Goal: Transaction & Acquisition: Purchase product/service

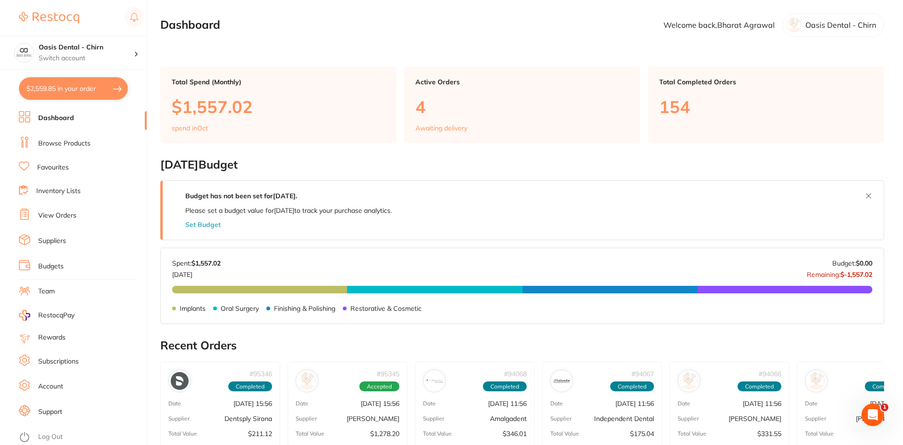
click at [63, 85] on button "$2,559.85 in your order" at bounding box center [73, 88] width 109 height 23
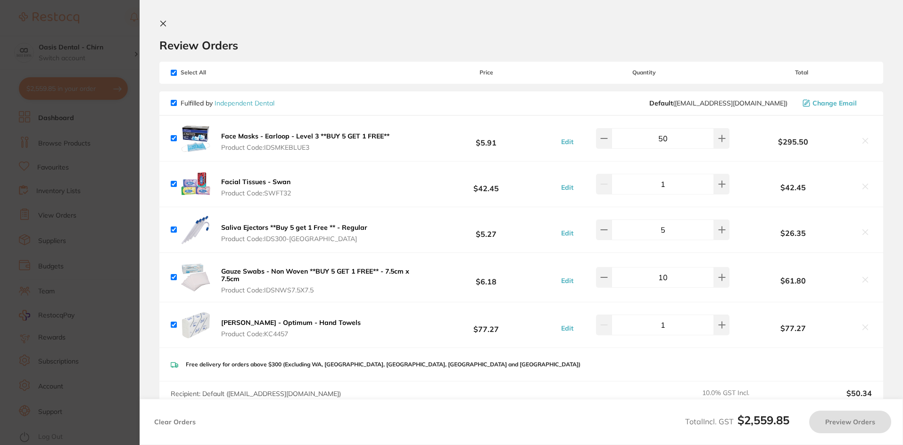
checkbox input "true"
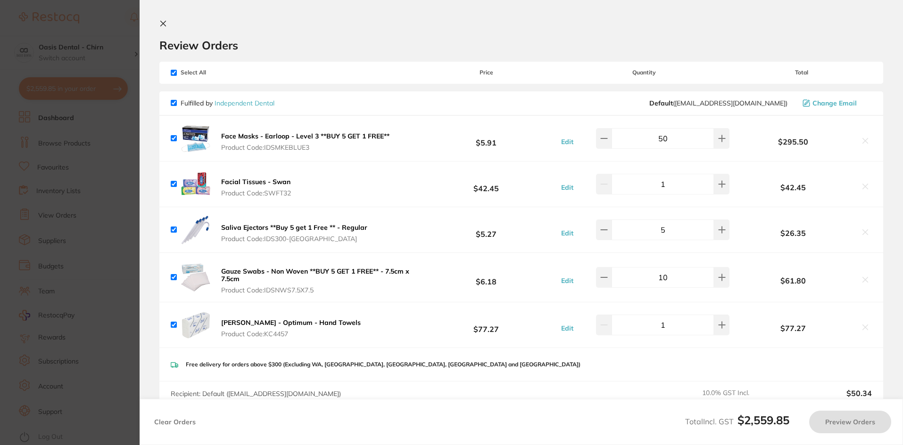
checkbox input "true"
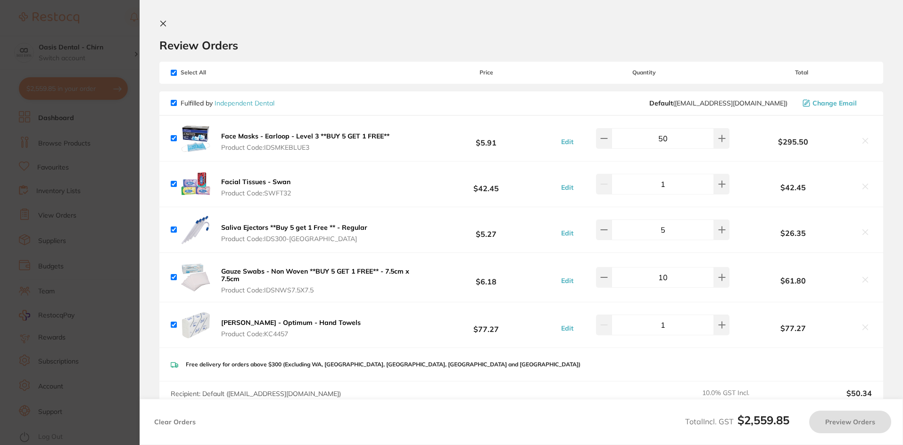
checkbox input "true"
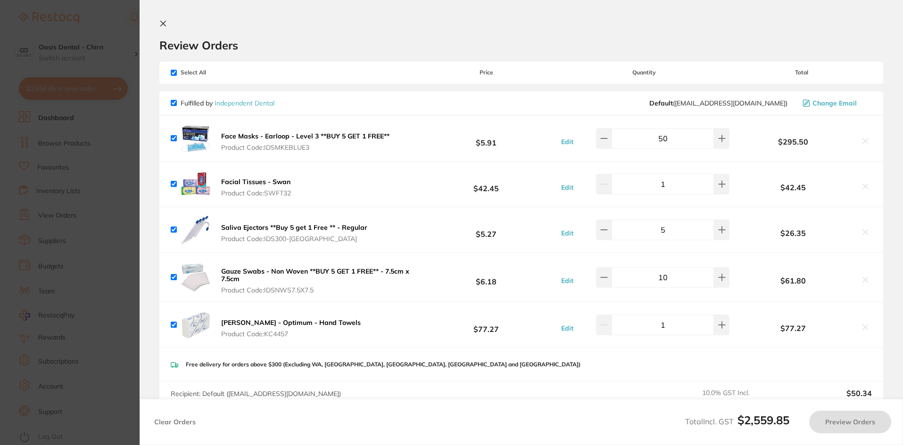
checkbox input "true"
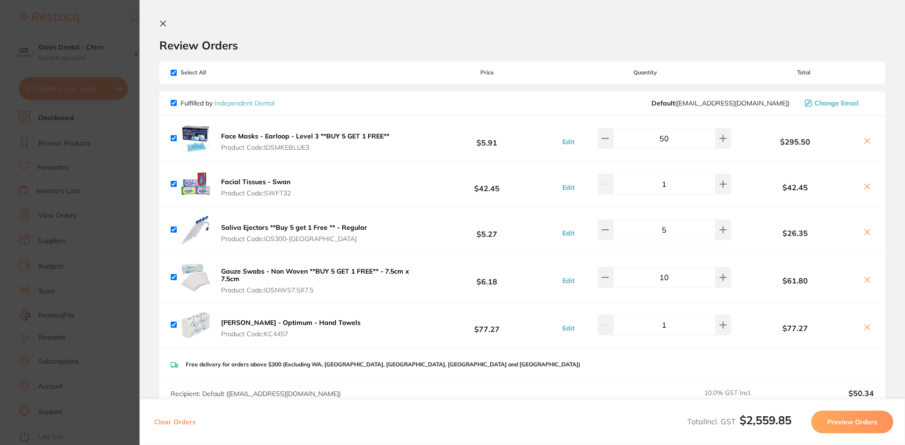
click at [164, 26] on icon at bounding box center [163, 24] width 8 height 8
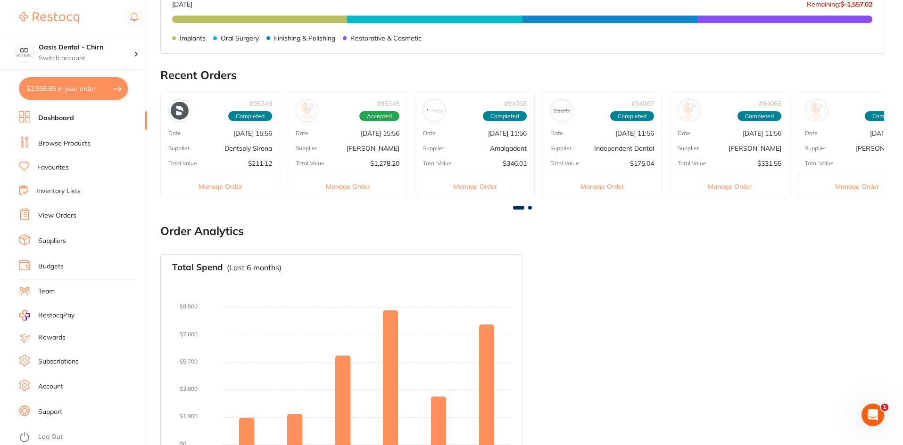
scroll to position [254, 0]
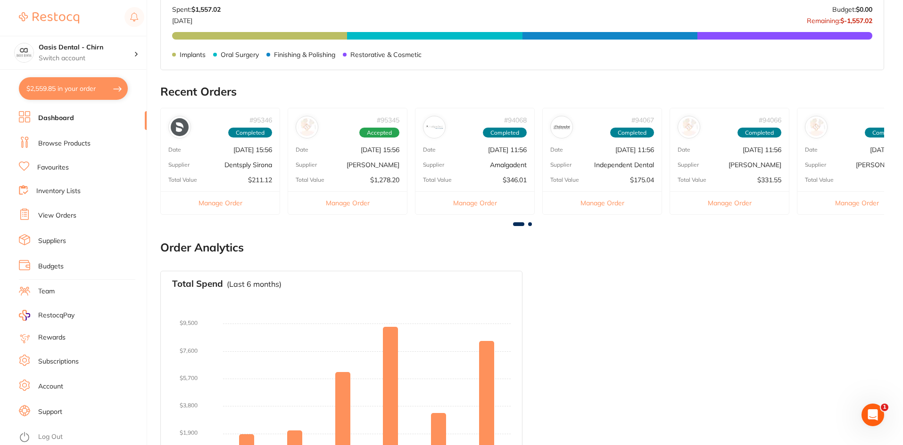
drag, startPoint x: 81, startPoint y: 145, endPoint x: 129, endPoint y: 134, distance: 49.3
click at [81, 145] on link "Browse Products" at bounding box center [64, 143] width 52 height 9
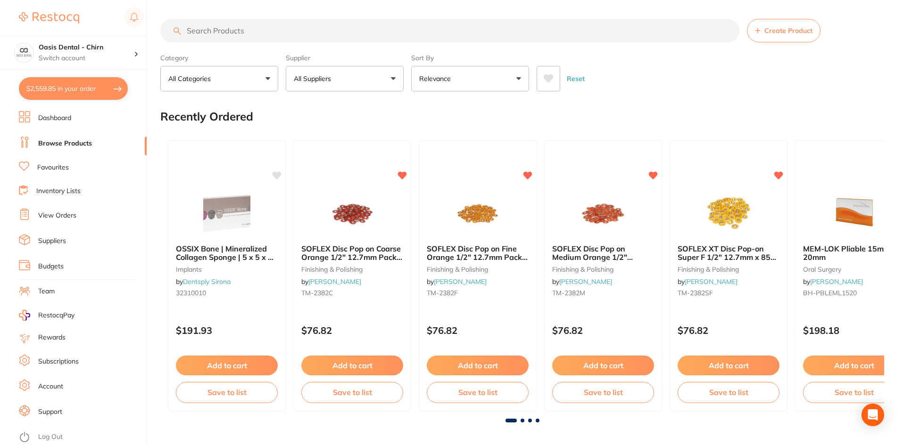
click at [312, 33] on input "search" at bounding box center [449, 31] width 579 height 24
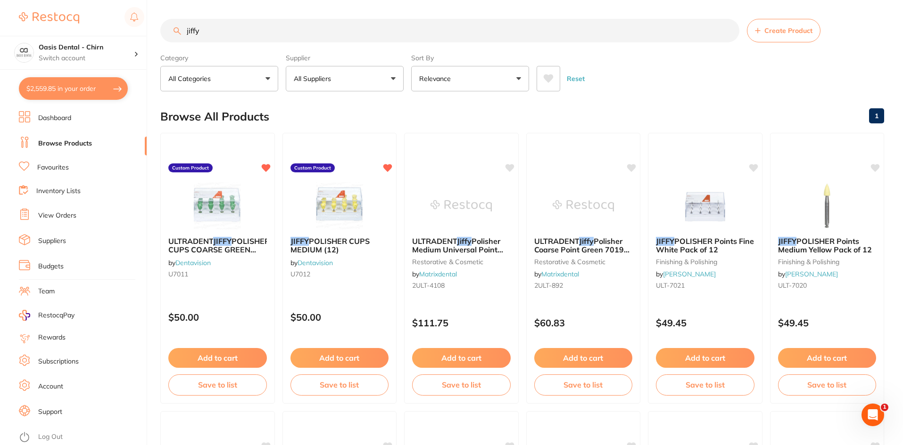
type input "jiffy"
click at [320, 74] on button "All Suppliers" at bounding box center [345, 78] width 118 height 25
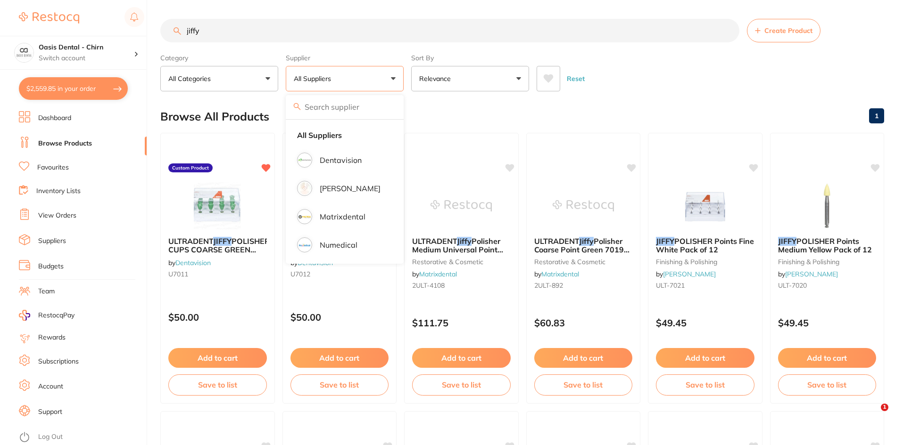
click at [571, 110] on div "Browse All Products 1" at bounding box center [521, 117] width 723 height 32
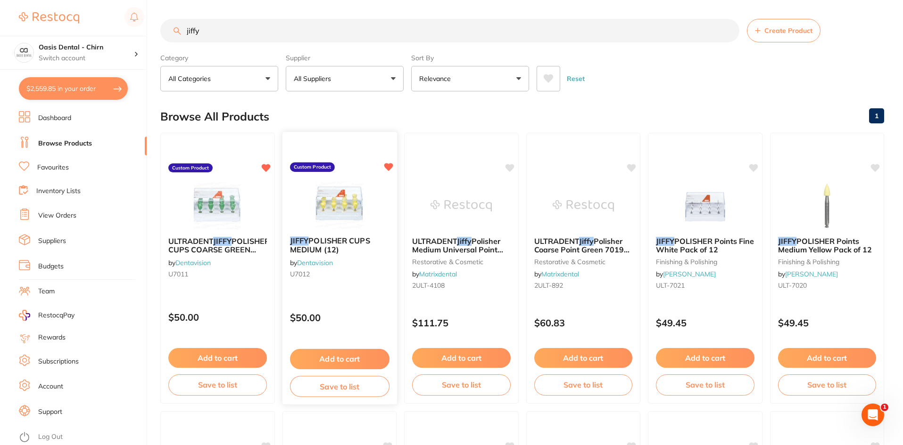
click at [329, 186] on img at bounding box center [339, 205] width 62 height 48
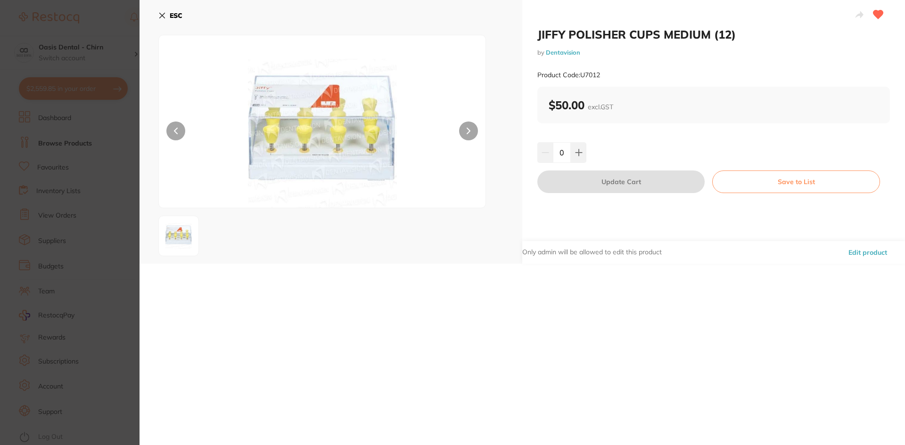
click at [168, 11] on button "ESC" at bounding box center [170, 16] width 24 height 16
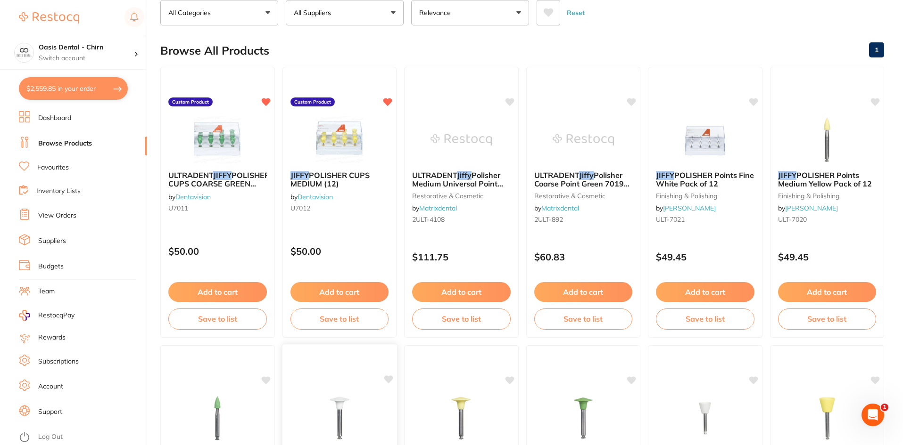
scroll to position [66, 0]
click at [211, 135] on img at bounding box center [218, 140] width 62 height 48
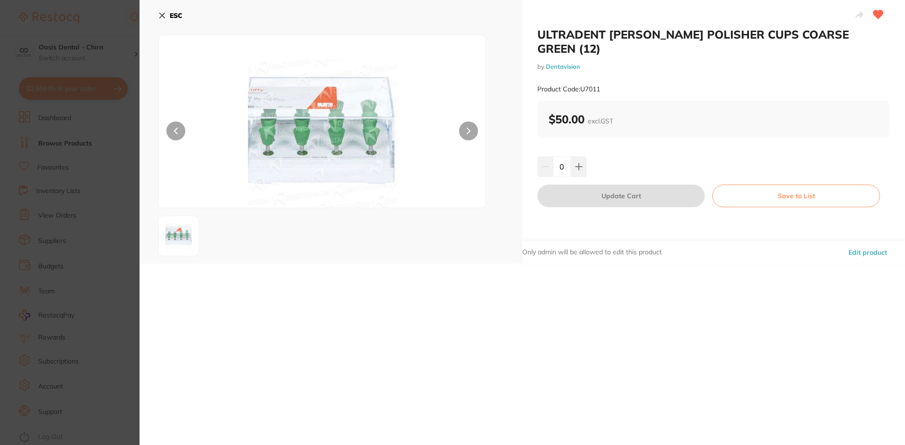
click at [162, 16] on icon at bounding box center [162, 15] width 5 height 5
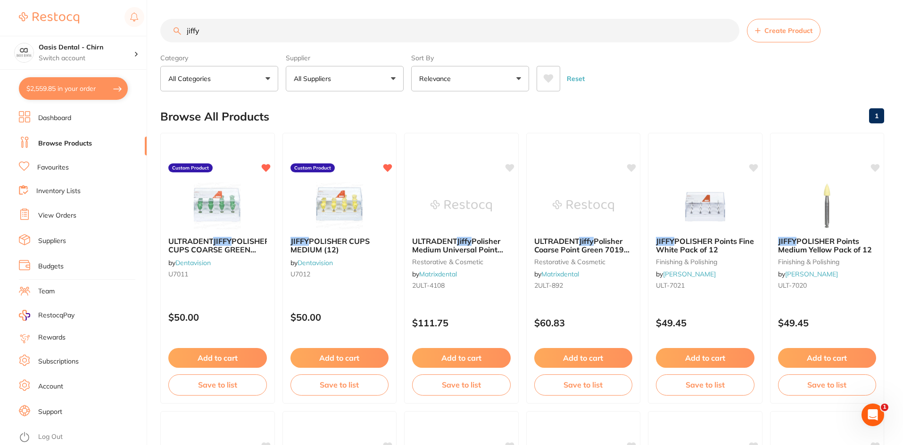
click at [322, 80] on p "All Suppliers" at bounding box center [314, 78] width 41 height 9
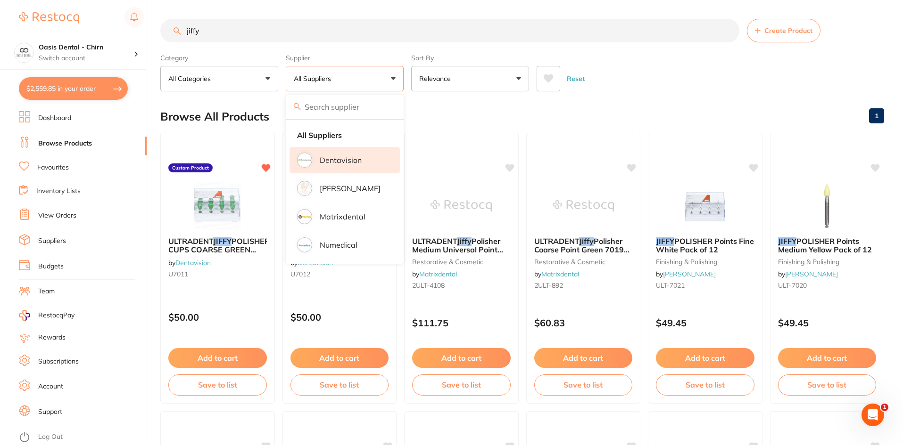
click at [339, 165] on li "Dentavision" at bounding box center [344, 160] width 110 height 26
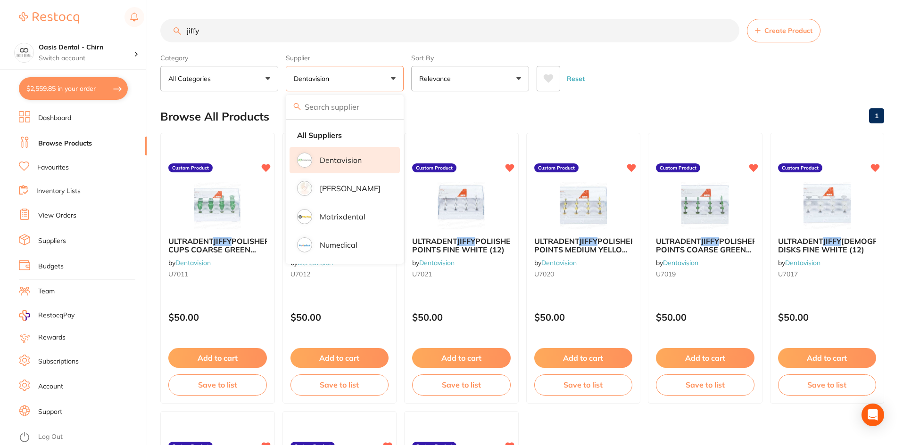
click at [594, 96] on main "jiffy Create Product Category All Categories All Categories No categories found…" at bounding box center [531, 365] width 742 height 731
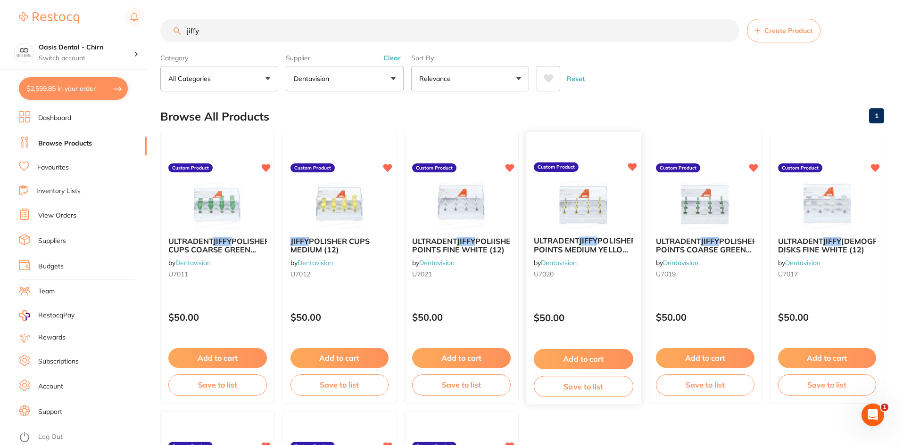
click at [605, 356] on button "Add to cart" at bounding box center [582, 359] width 99 height 20
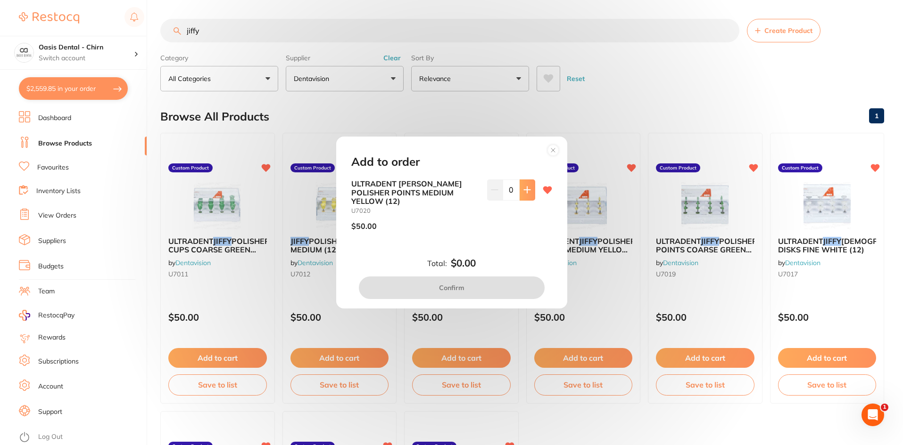
click at [526, 193] on icon at bounding box center [527, 190] width 6 height 6
type input "1"
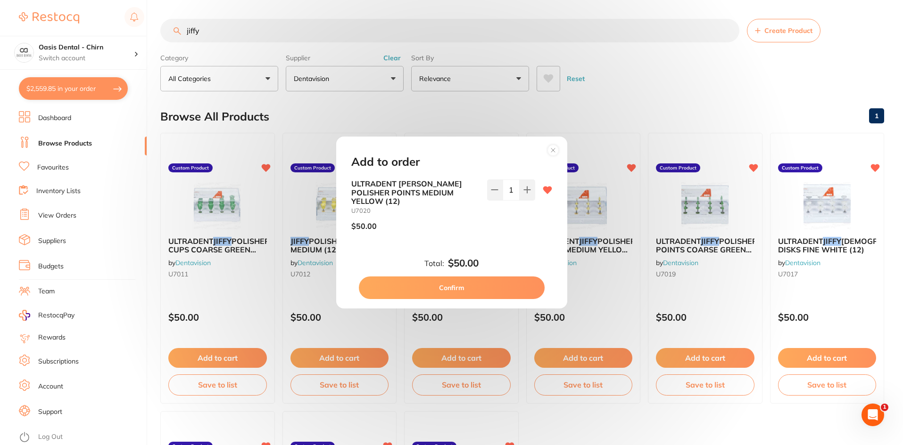
click at [492, 286] on button "Confirm" at bounding box center [452, 288] width 186 height 23
checkbox input "false"
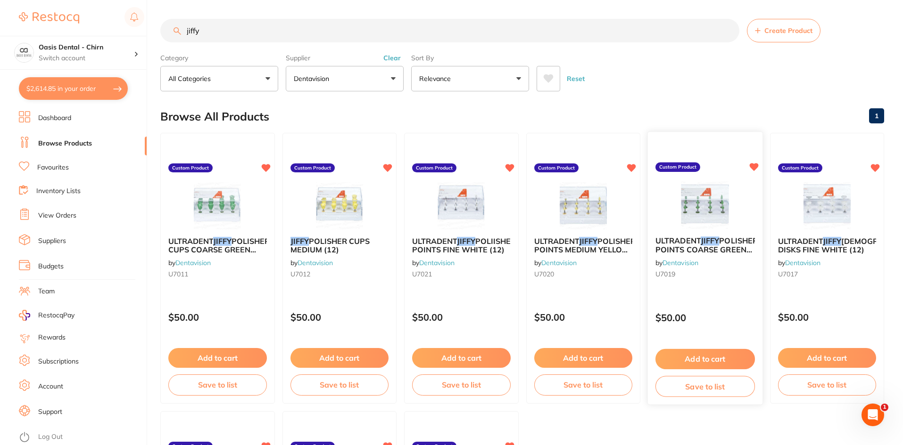
click at [728, 354] on button "Add to cart" at bounding box center [704, 359] width 99 height 20
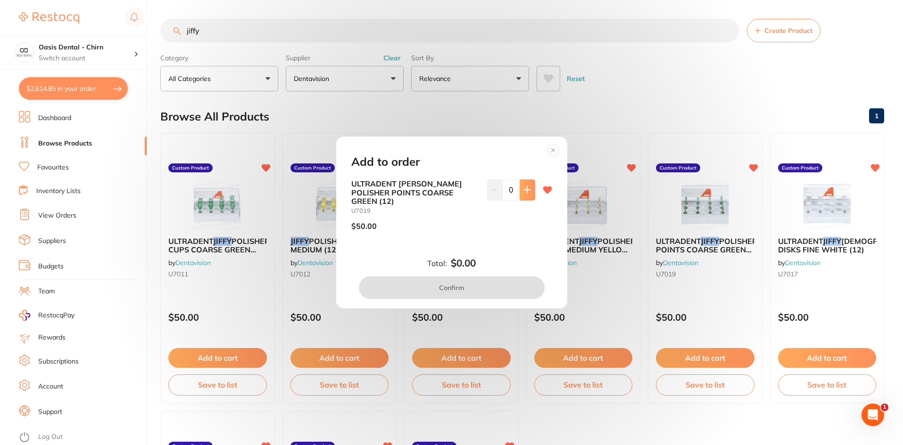
click at [522, 188] on button at bounding box center [527, 190] width 16 height 21
type input "1"
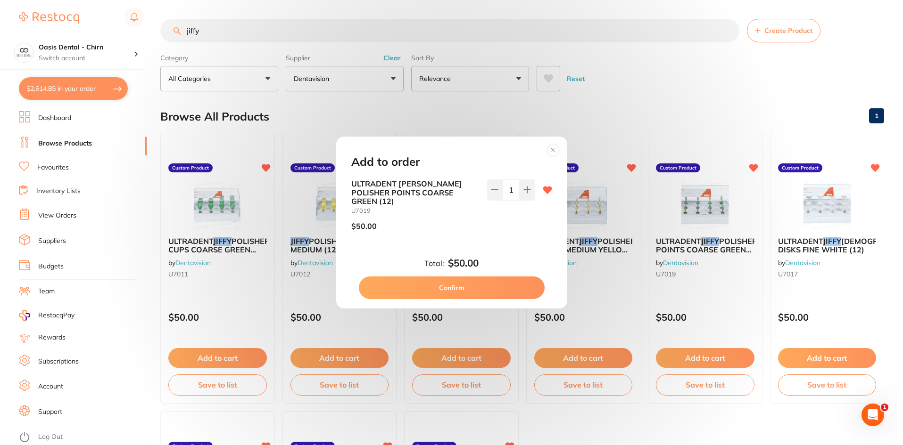
click at [511, 283] on button "Confirm" at bounding box center [452, 288] width 186 height 23
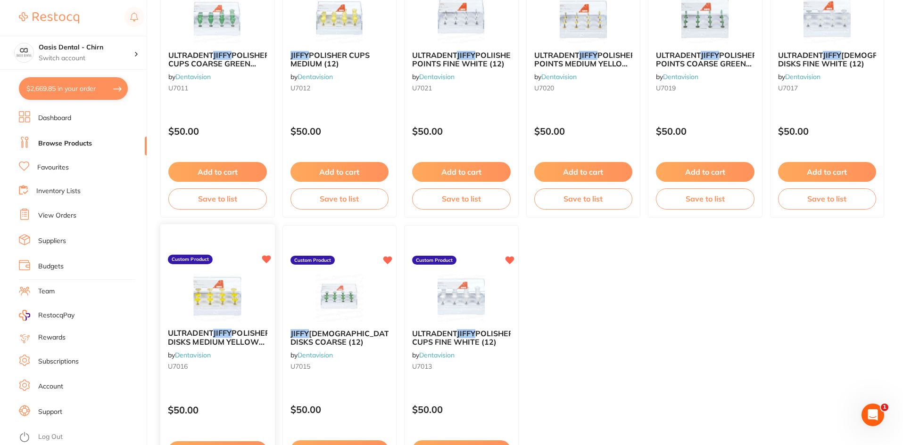
scroll to position [236, 0]
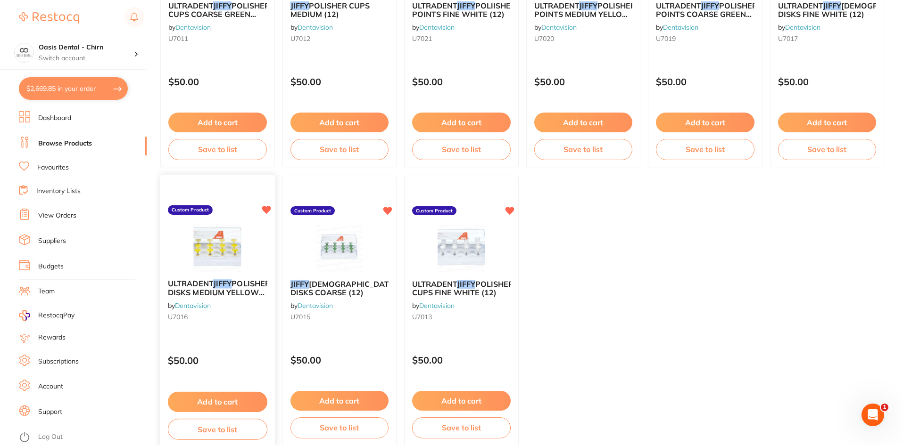
click at [227, 243] on img at bounding box center [218, 248] width 62 height 48
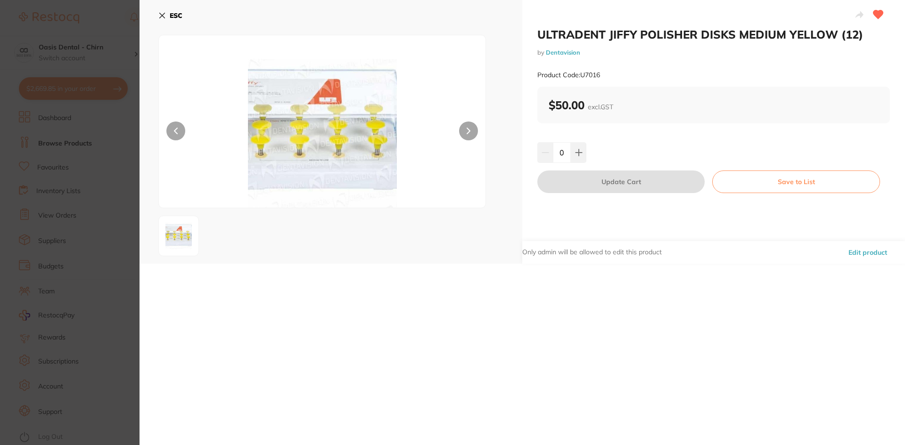
click at [587, 148] on div "0" at bounding box center [713, 152] width 353 height 21
click at [584, 151] on button at bounding box center [579, 152] width 16 height 21
type input "1"
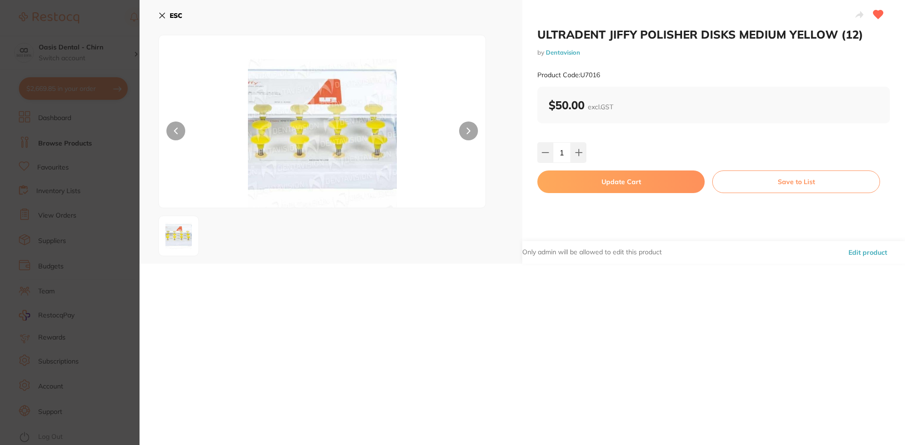
click at [614, 183] on button "Update Cart" at bounding box center [620, 182] width 167 height 23
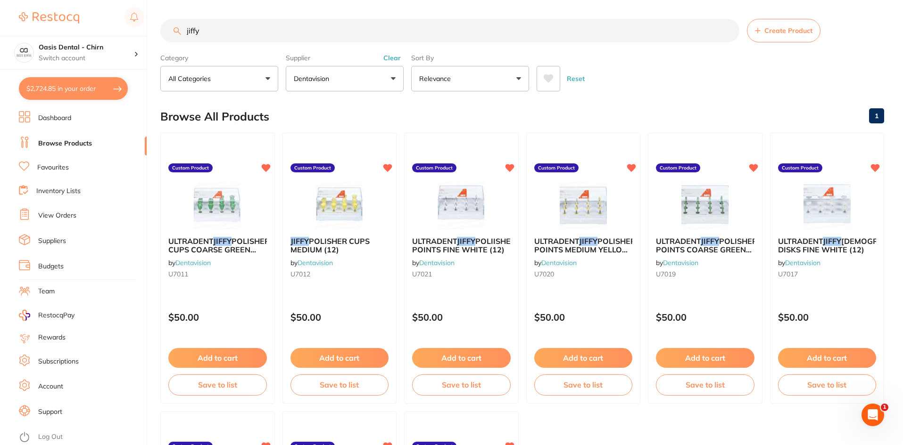
click at [81, 141] on link "Browse Products" at bounding box center [65, 143] width 54 height 9
click at [82, 90] on button "$2,724.85 in your order" at bounding box center [73, 88] width 109 height 23
checkbox input "true"
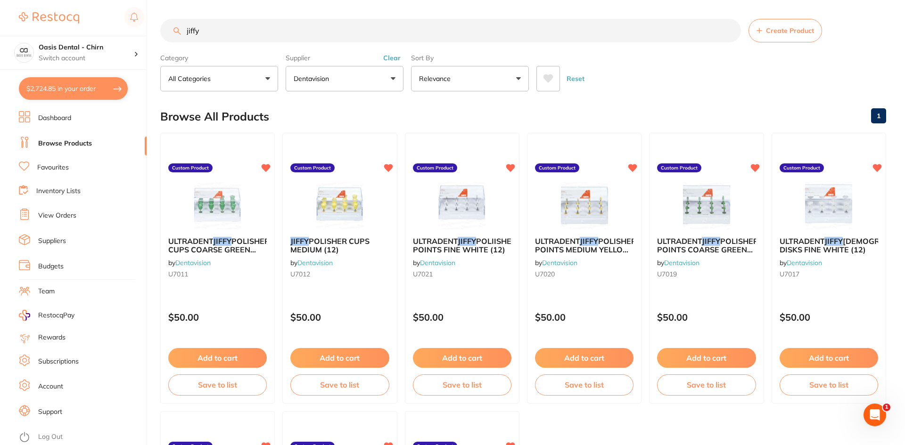
checkbox input "true"
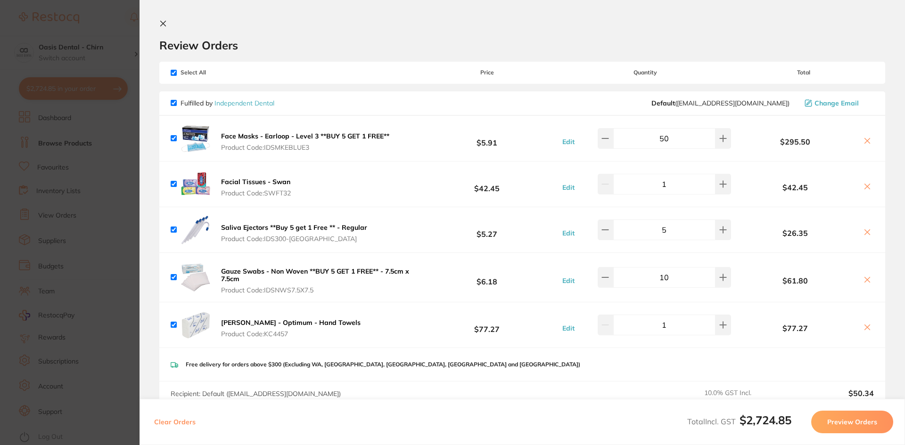
click at [161, 21] on icon at bounding box center [163, 23] width 5 height 5
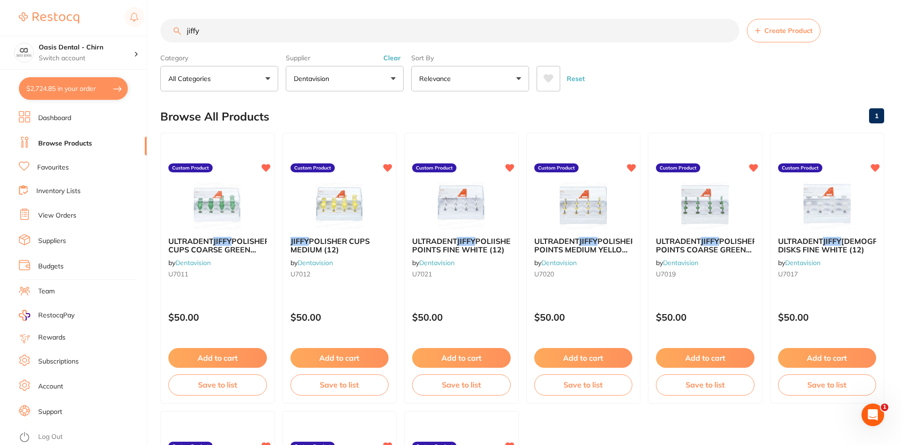
click at [206, 33] on input "jiffy" at bounding box center [449, 31] width 579 height 24
type input "j"
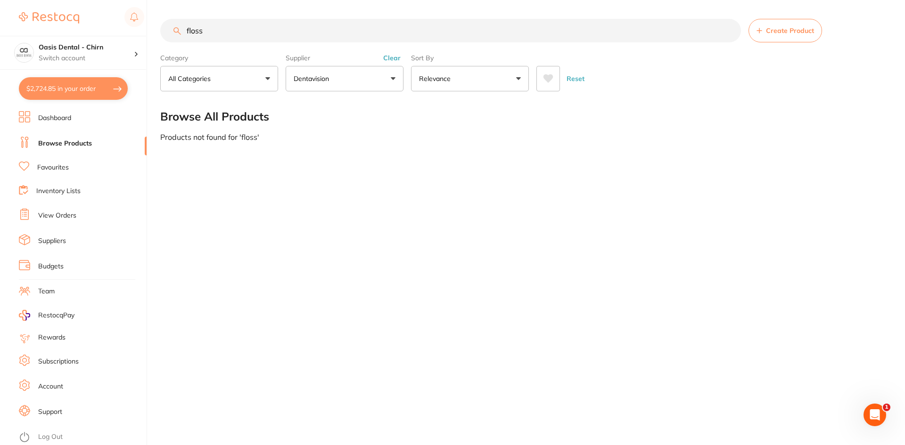
type input "floss"
click at [342, 72] on button "Dentavision" at bounding box center [345, 78] width 118 height 25
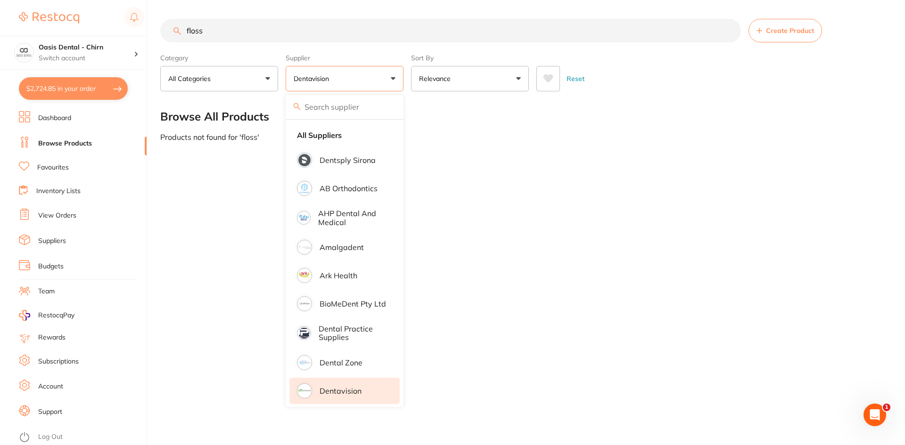
click at [349, 395] on p "Dentavision" at bounding box center [341, 391] width 42 height 8
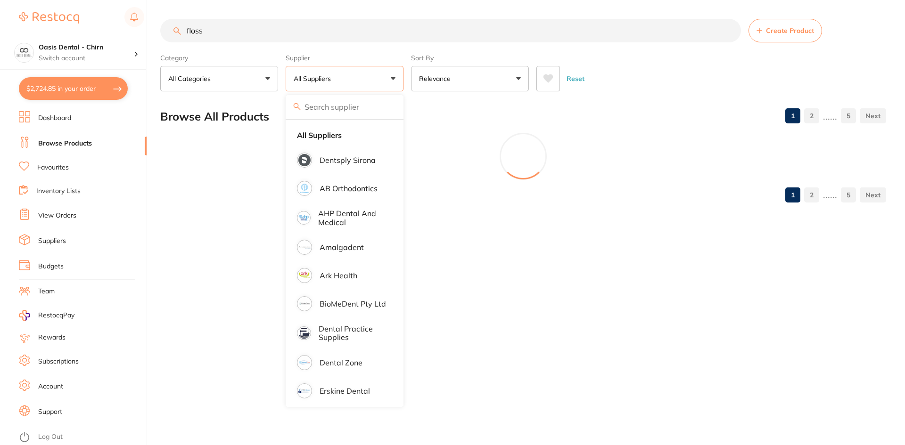
click at [503, 53] on div "Sort By Relevance Highest Price Lowest Price On Sale Relevance Clear" at bounding box center [470, 70] width 118 height 41
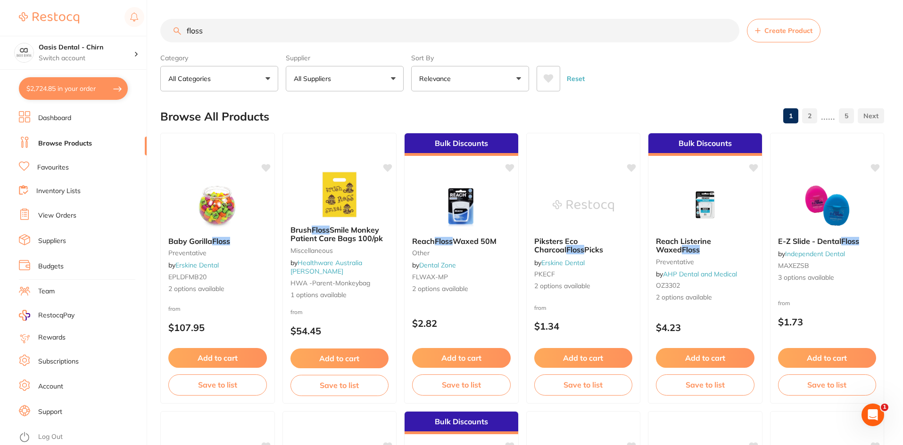
click at [363, 83] on button "All Suppliers" at bounding box center [345, 78] width 118 height 25
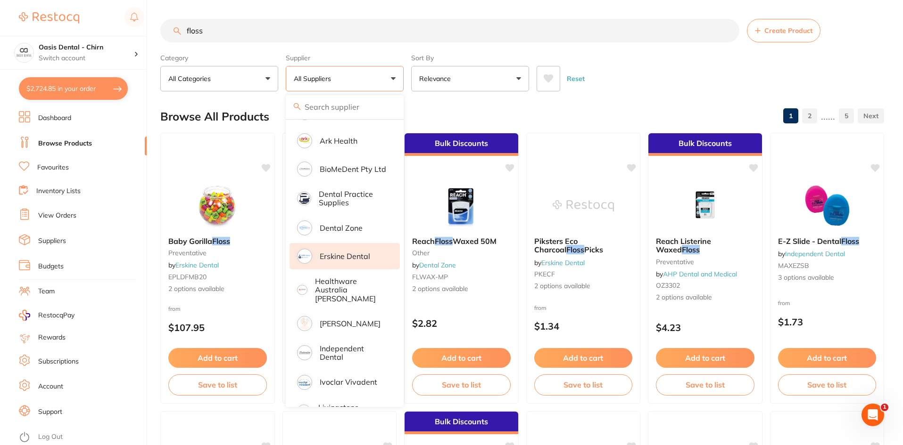
scroll to position [189, 0]
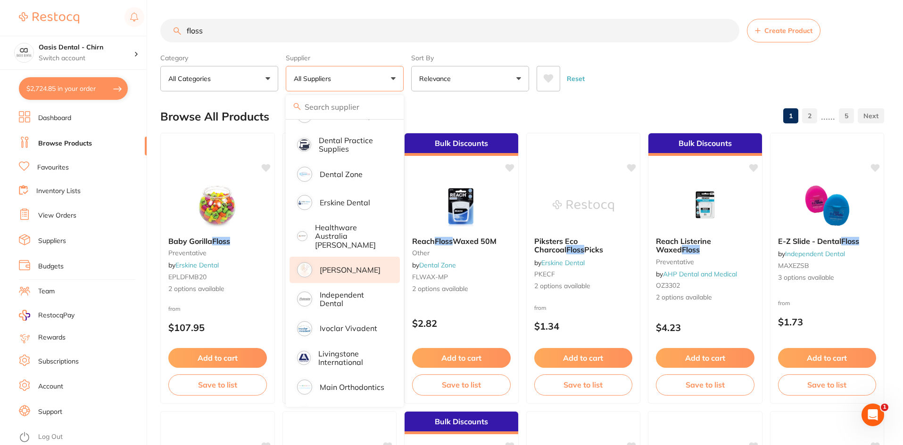
click at [347, 267] on p "[PERSON_NAME]" at bounding box center [350, 270] width 61 height 8
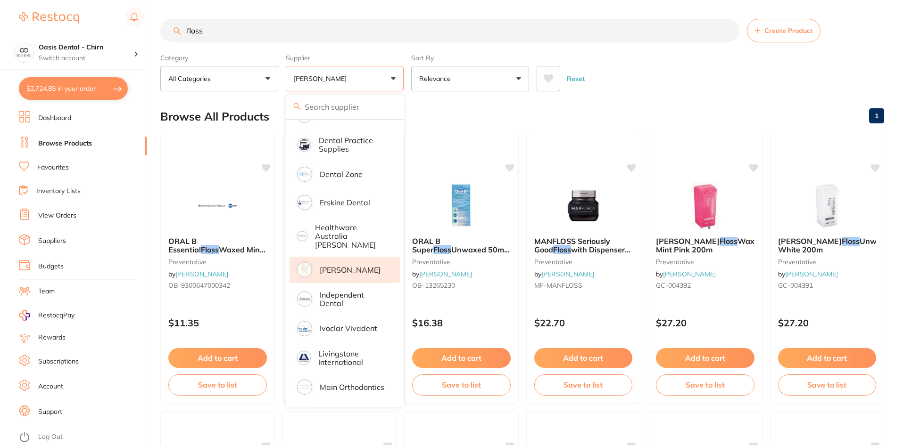
click at [599, 53] on div "Category All Categories All Categories finishing & polishing preventative Clear…" at bounding box center [521, 70] width 723 height 41
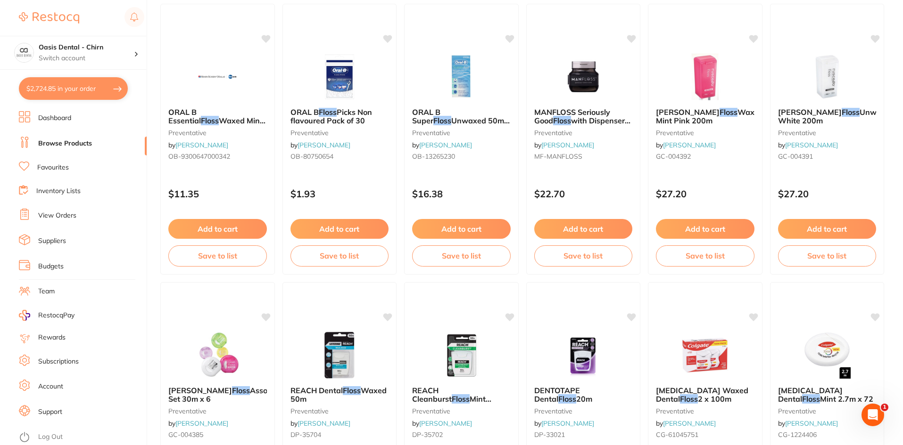
scroll to position [141, 0]
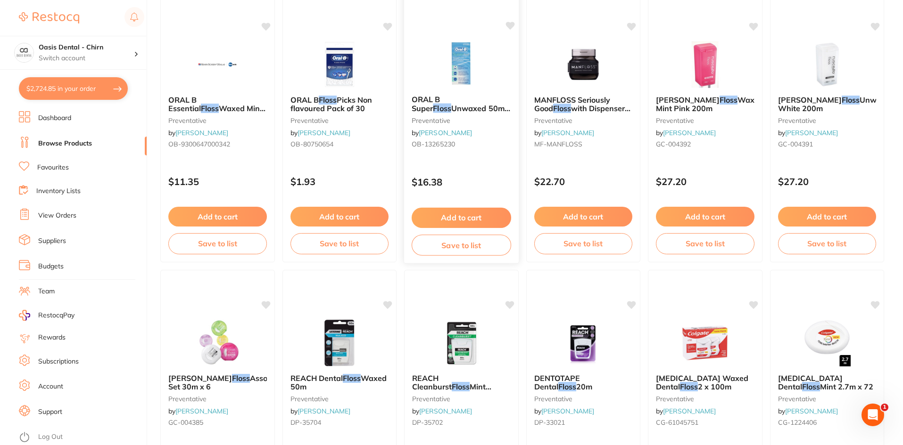
click at [456, 67] on img at bounding box center [461, 64] width 62 height 48
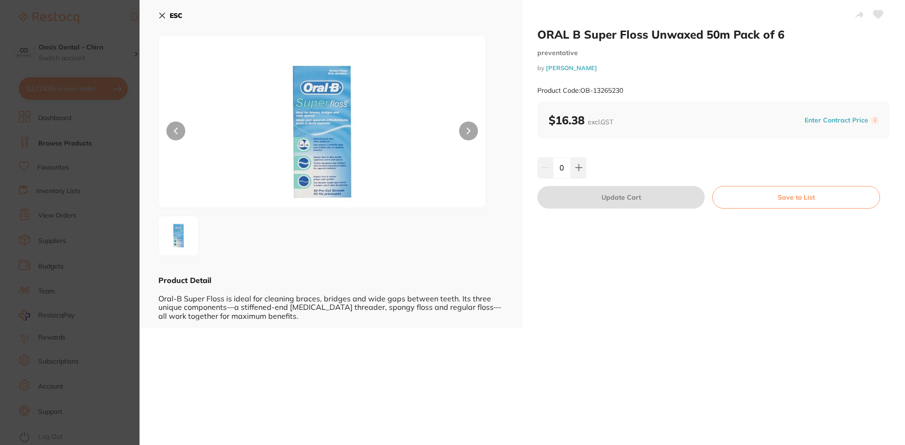
click at [164, 14] on icon at bounding box center [162, 15] width 5 height 5
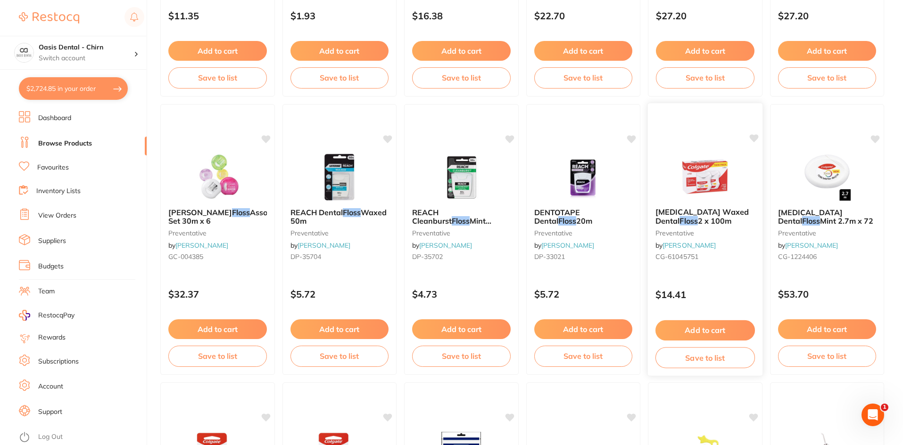
scroll to position [283, 0]
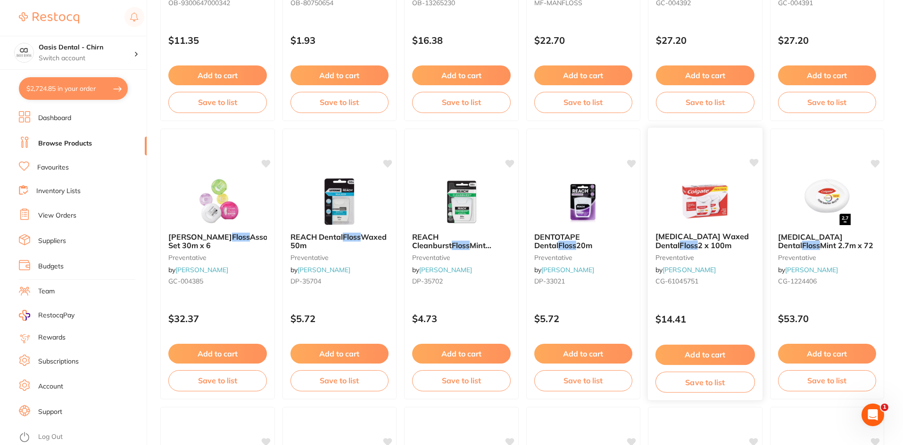
click at [733, 360] on button "Add to cart" at bounding box center [704, 355] width 99 height 20
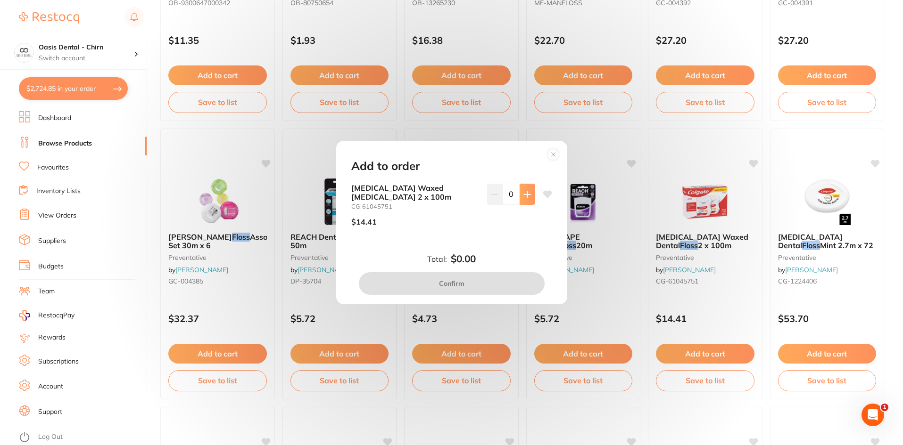
click at [525, 191] on icon at bounding box center [527, 195] width 8 height 8
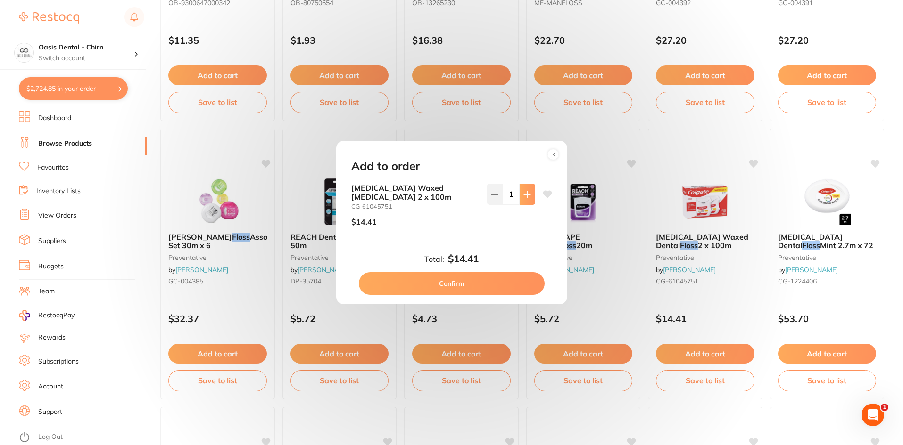
click at [525, 191] on icon at bounding box center [527, 195] width 8 height 8
click at [523, 197] on icon at bounding box center [527, 195] width 8 height 8
type input "3"
click at [488, 288] on button "Confirm" at bounding box center [452, 283] width 186 height 23
checkbox input "false"
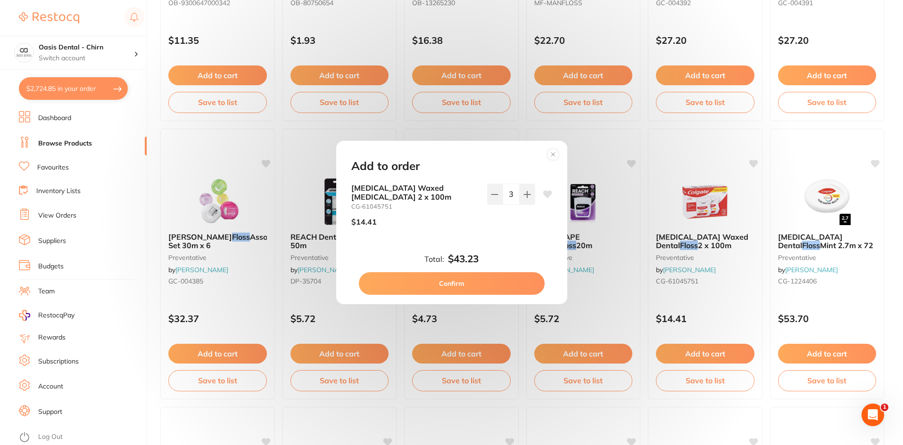
checkbox input "false"
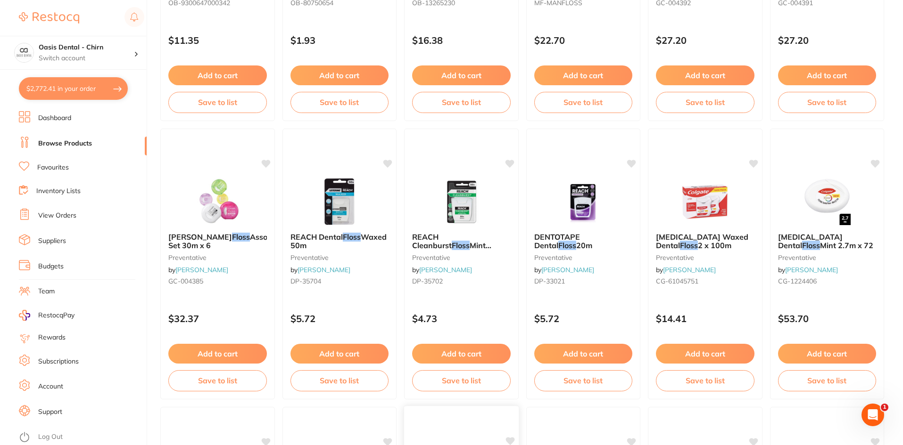
checkbox input "false"
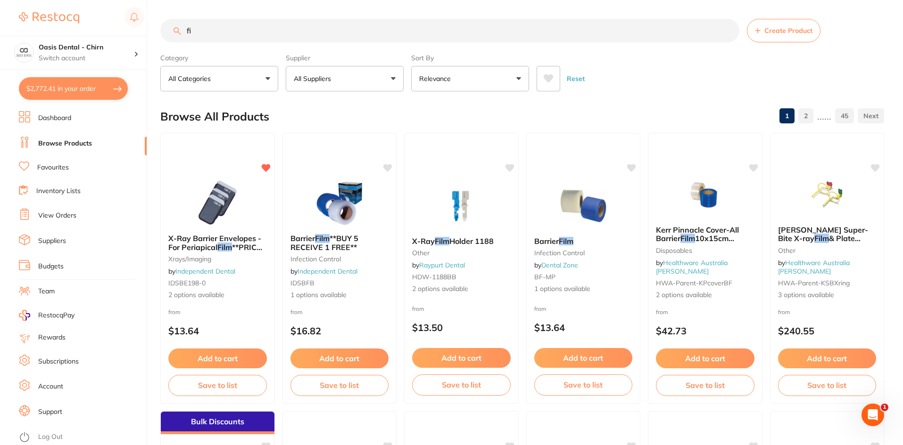
type input "f"
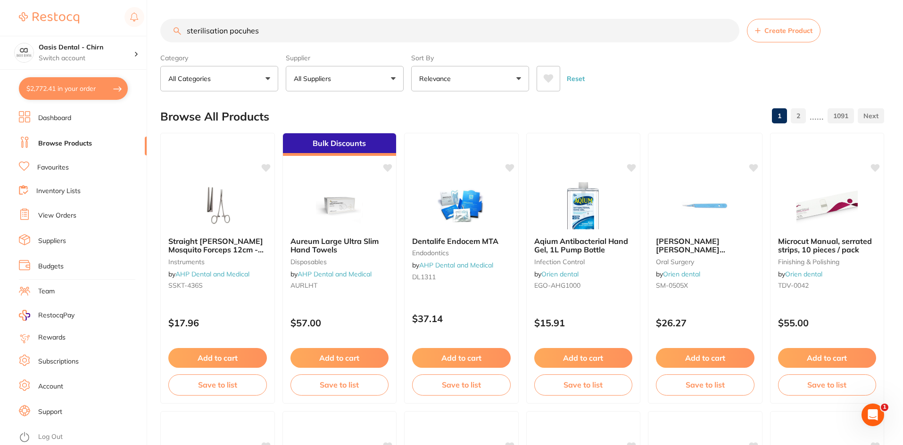
type input "sterilisation pocuhes"
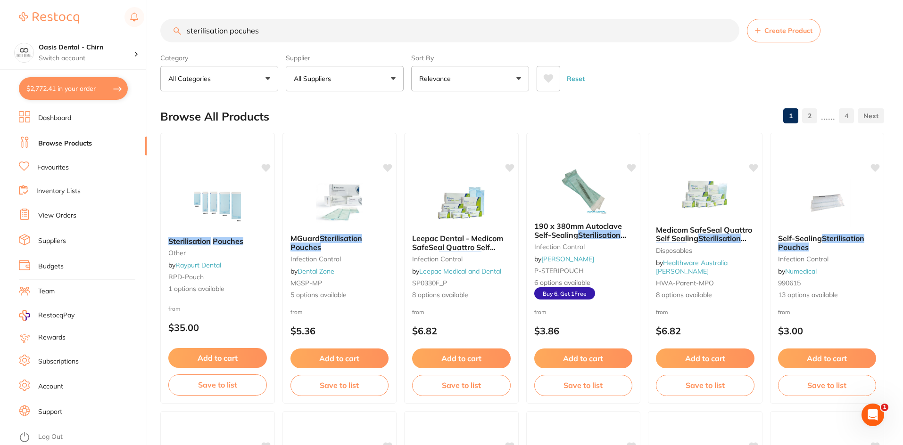
click at [382, 77] on button "All Suppliers" at bounding box center [345, 78] width 118 height 25
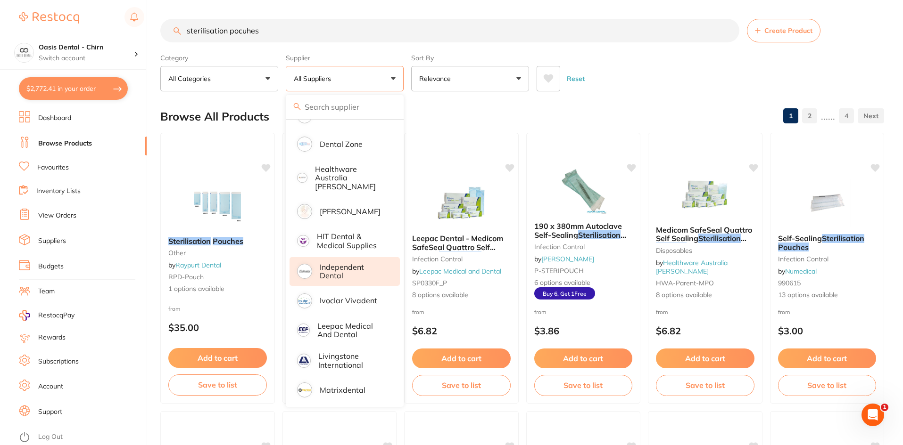
scroll to position [189, 0]
click at [345, 263] on p "Independent Dental" at bounding box center [353, 271] width 67 height 17
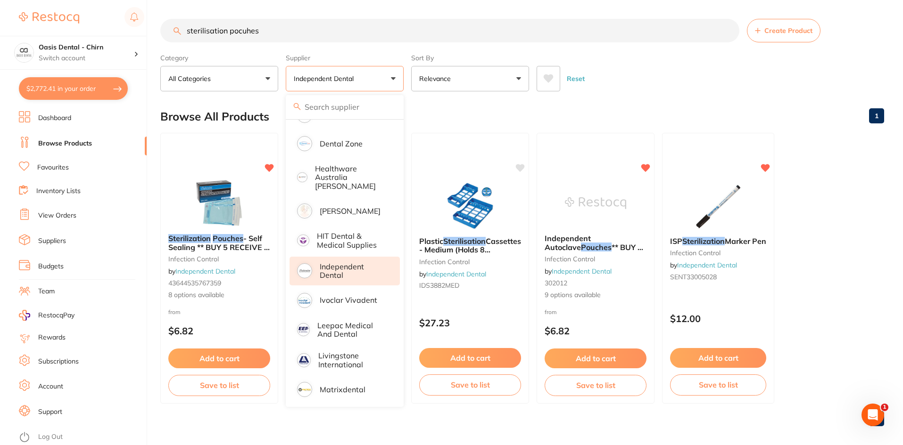
scroll to position [0, 0]
click at [626, 99] on main "sterilisation pocuhes Create Product Category All Categories All Categories inf…" at bounding box center [531, 226] width 742 height 453
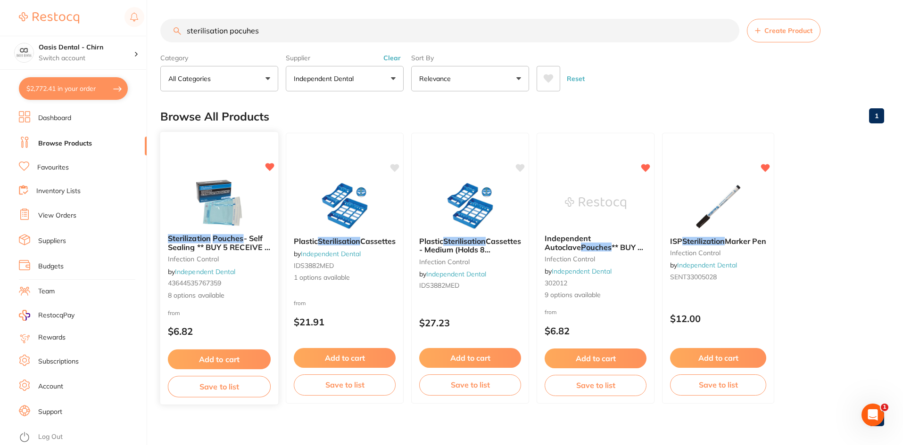
click at [228, 205] on img at bounding box center [219, 203] width 62 height 48
click at [209, 197] on section at bounding box center [451, 222] width 903 height 445
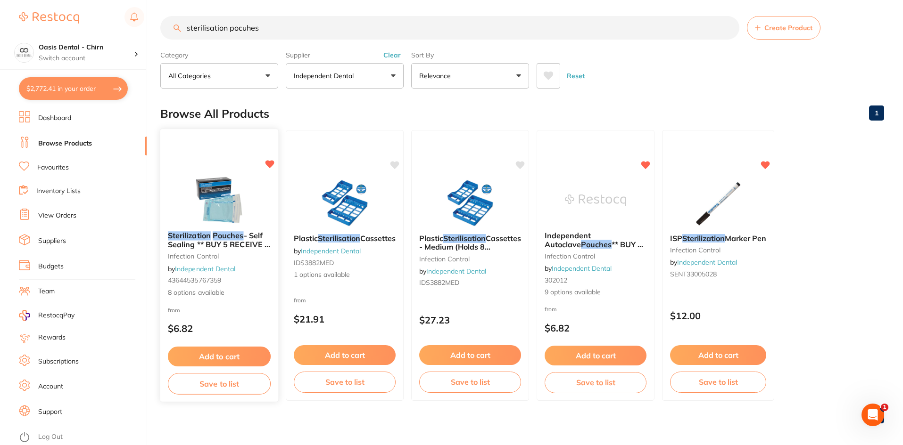
click at [243, 202] on img at bounding box center [219, 200] width 62 height 48
click at [234, 226] on section at bounding box center [451, 222] width 903 height 445
click at [223, 401] on div "1" at bounding box center [521, 416] width 723 height 30
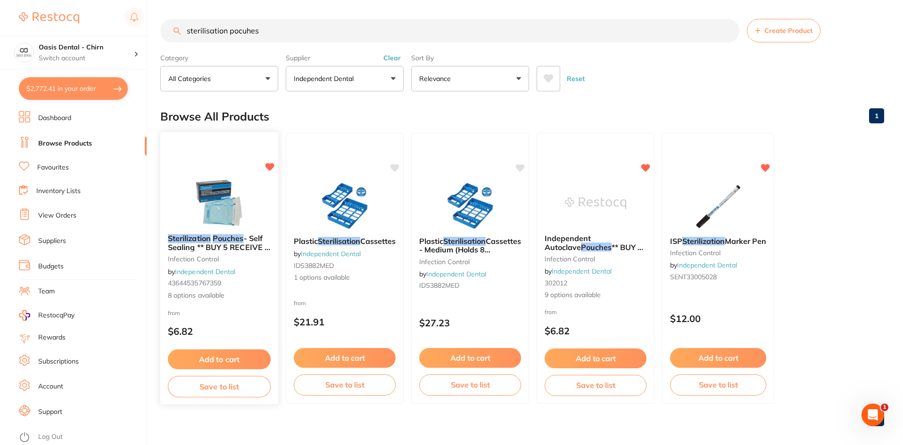
click at [214, 214] on img at bounding box center [219, 203] width 62 height 48
click at [216, 145] on section at bounding box center [451, 222] width 903 height 445
click at [221, 248] on div "sterilisation pocuhes Create Product Category All Categories All Categories inf…" at bounding box center [531, 222] width 742 height 445
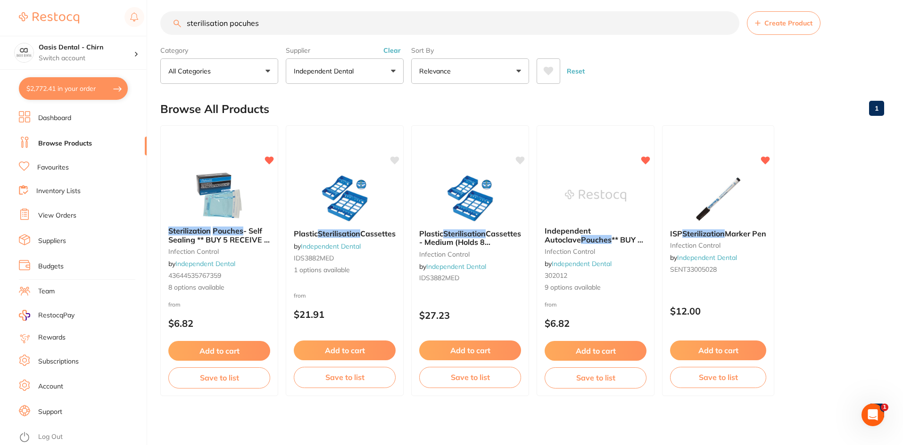
click at [198, 235] on span "Sterilization Pouches - Self Sealing ** BUY 5 RECEIVE 1 FREE **" at bounding box center [218, 239] width 101 height 27
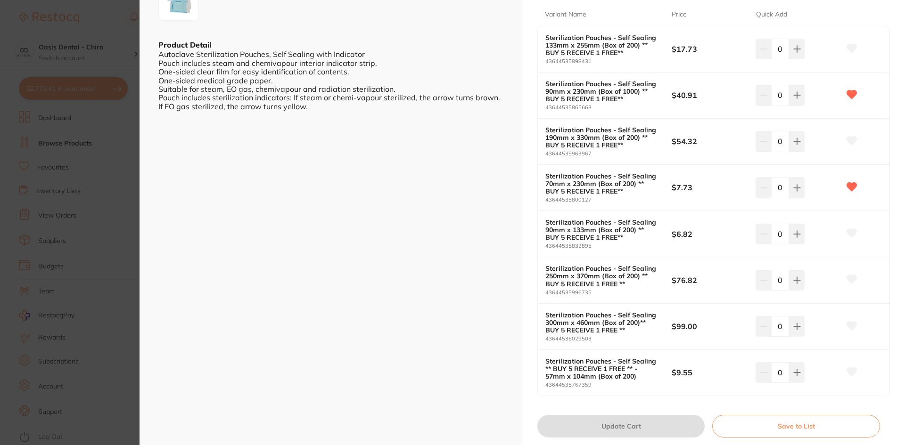
scroll to position [262, 0]
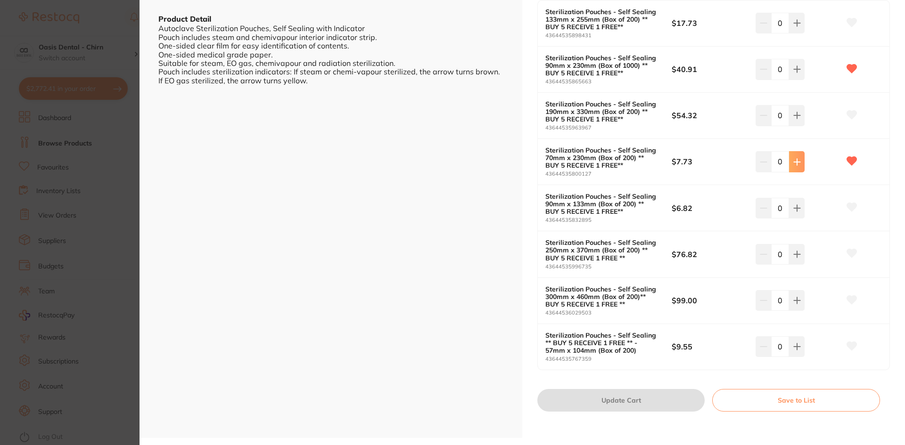
click at [795, 163] on icon at bounding box center [797, 162] width 6 height 6
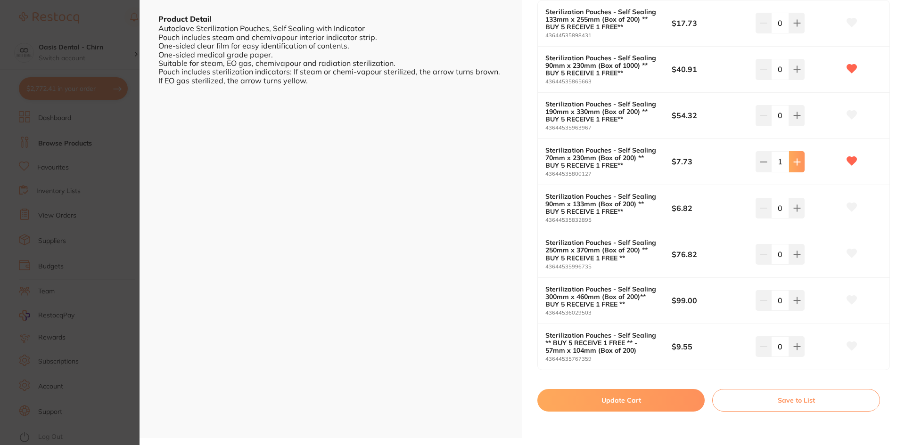
click at [795, 163] on icon at bounding box center [797, 162] width 6 height 6
type input "5"
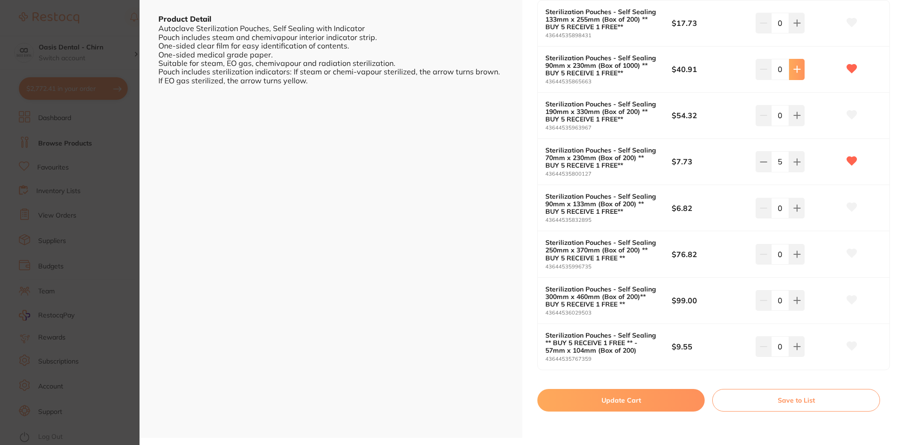
click at [795, 73] on icon at bounding box center [797, 69] width 6 height 6
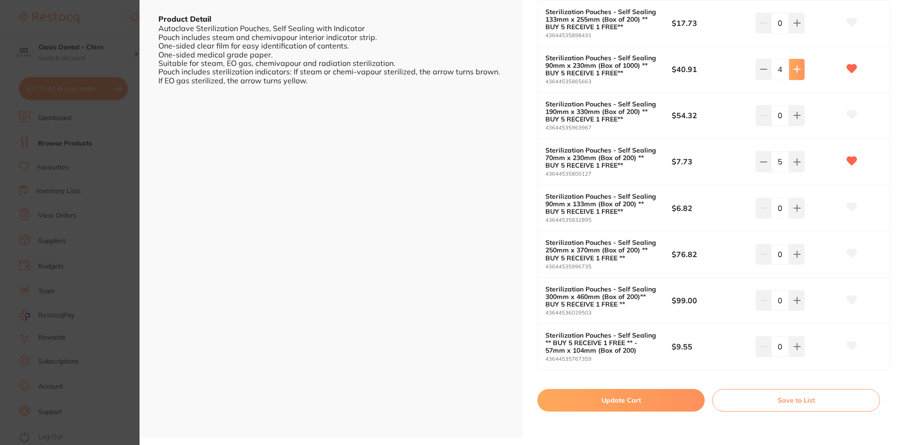
type input "5"
click at [636, 392] on button "Update Cart" at bounding box center [620, 400] width 167 height 23
click at [615, 404] on div "1" at bounding box center [523, 419] width 726 height 30
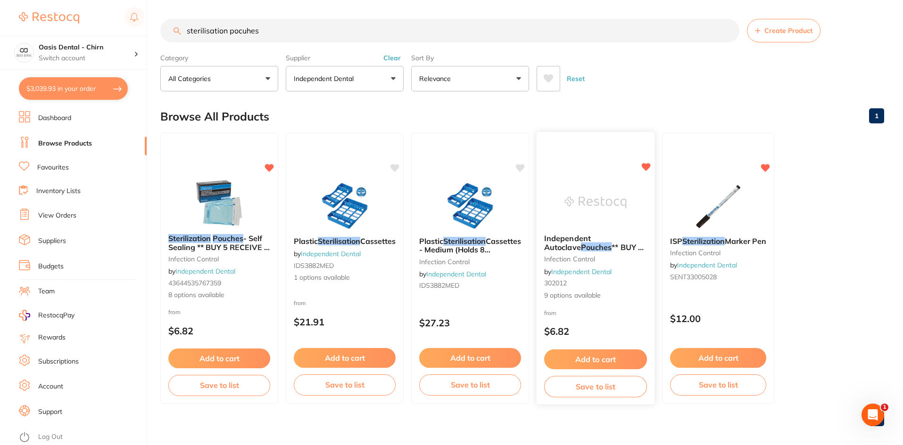
click at [609, 200] on img at bounding box center [595, 203] width 62 height 48
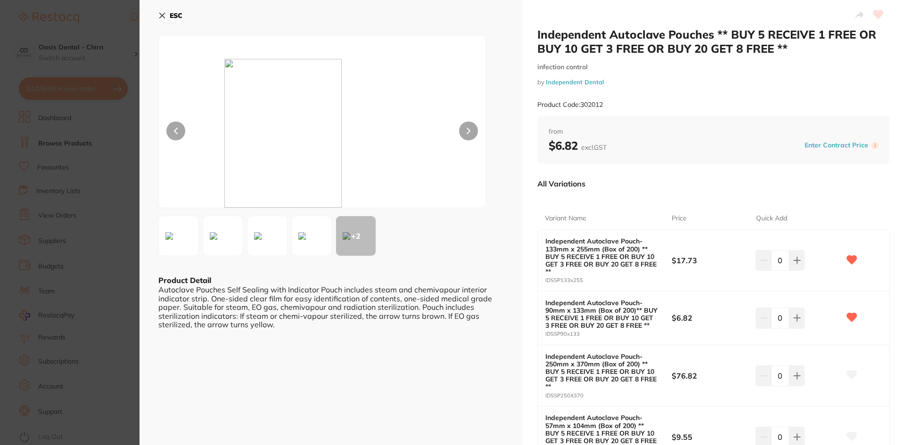
click at [158, 14] on icon at bounding box center [162, 16] width 8 height 8
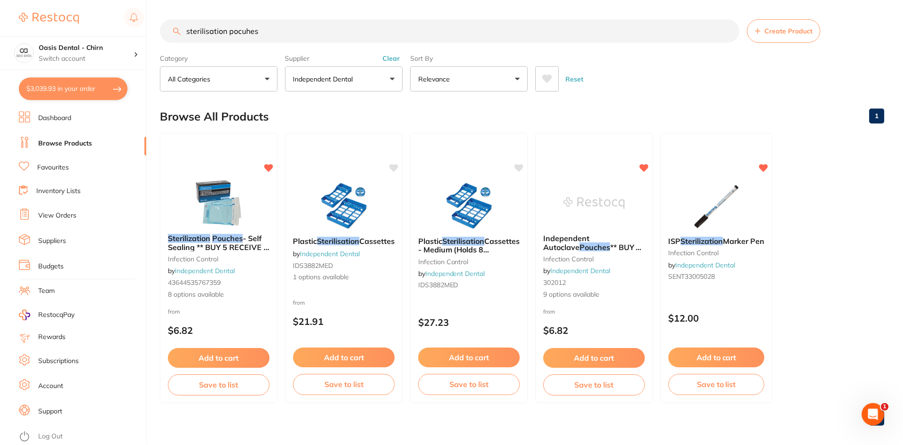
scroll to position [8, 0]
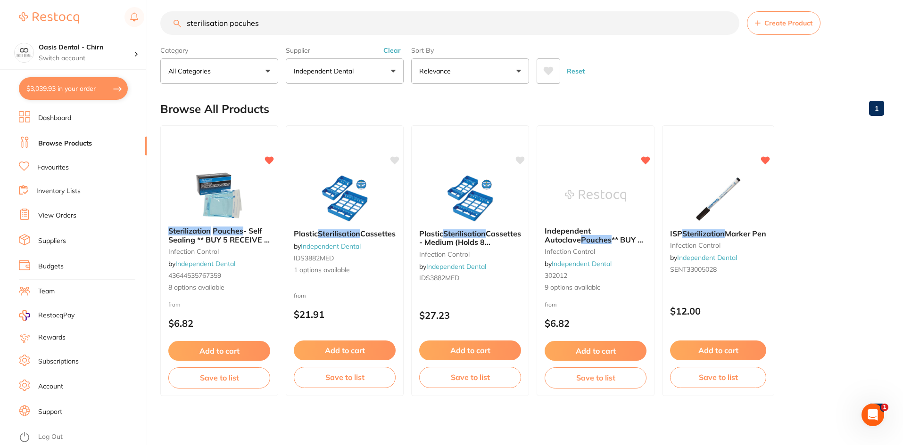
click at [81, 88] on button "$3,039.93 in your order" at bounding box center [73, 88] width 109 height 23
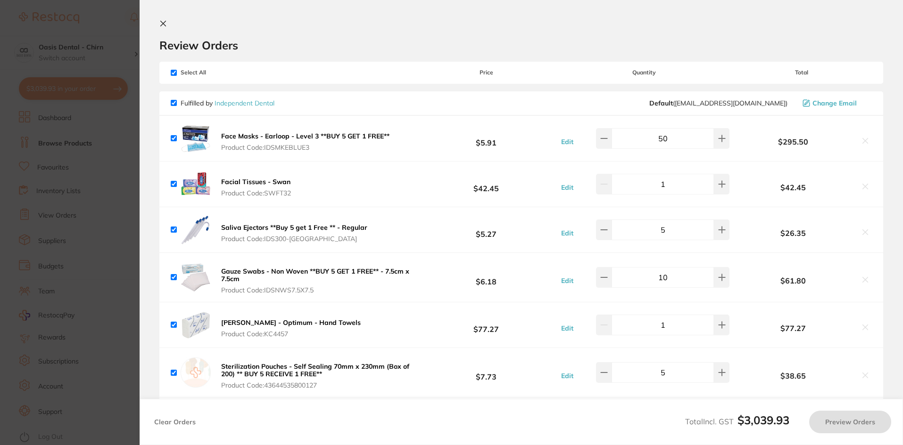
checkbox input "true"
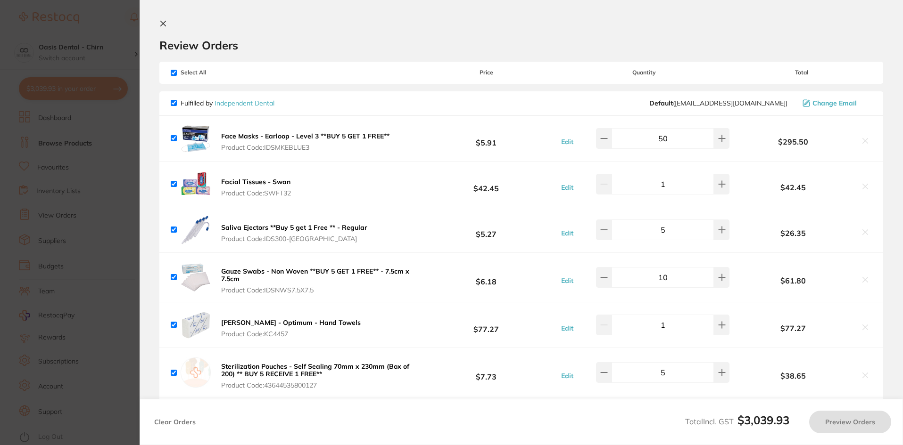
checkbox input "true"
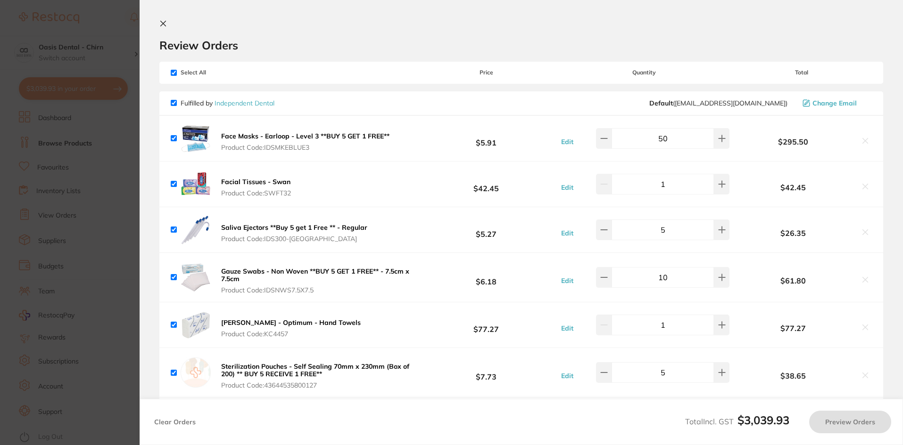
checkbox input "true"
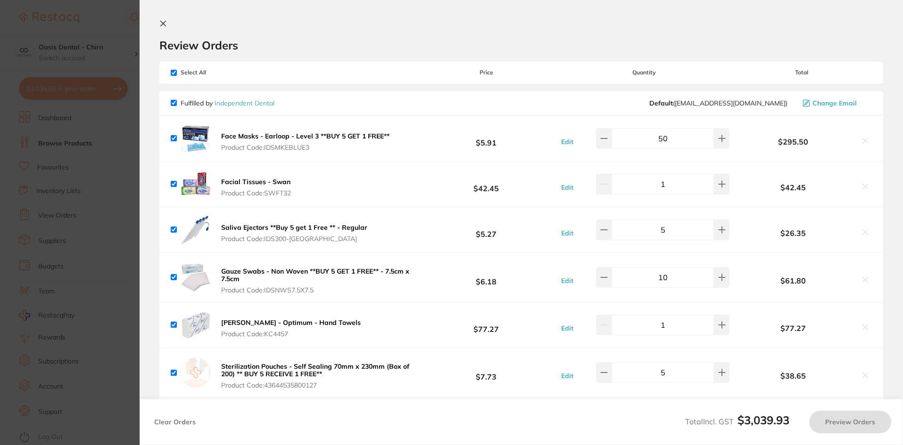
checkbox input "true"
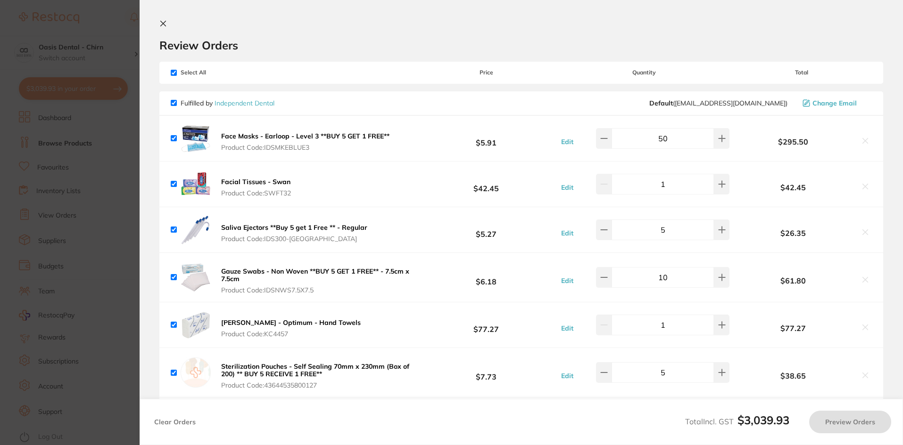
checkbox input "true"
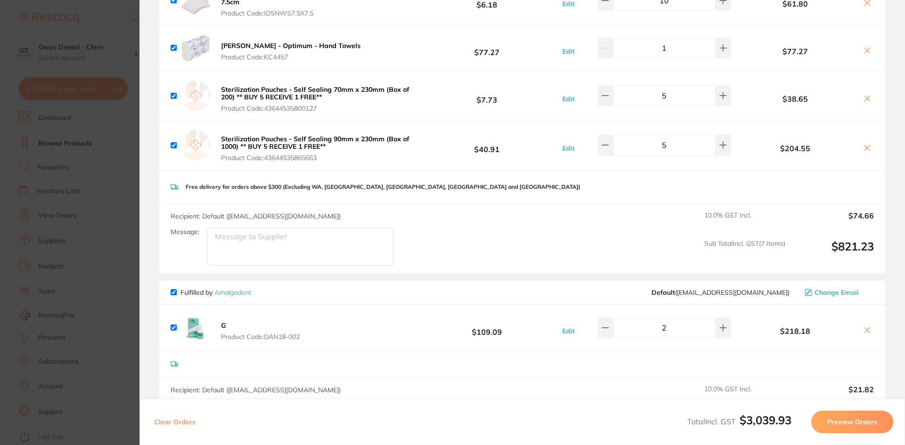
scroll to position [0, 0]
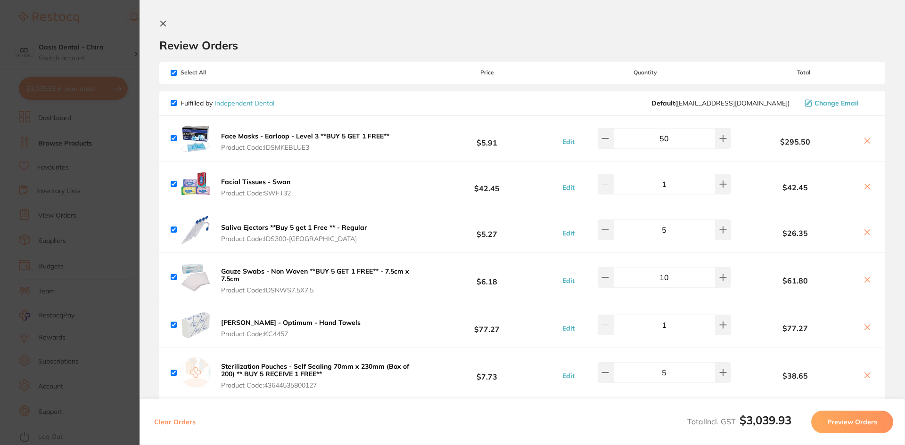
click at [169, 23] on button at bounding box center [164, 24] width 11 height 9
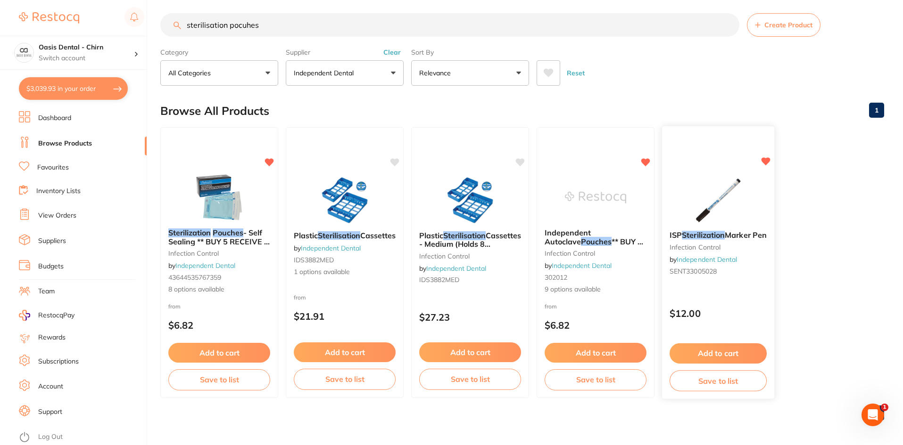
scroll to position [8, 0]
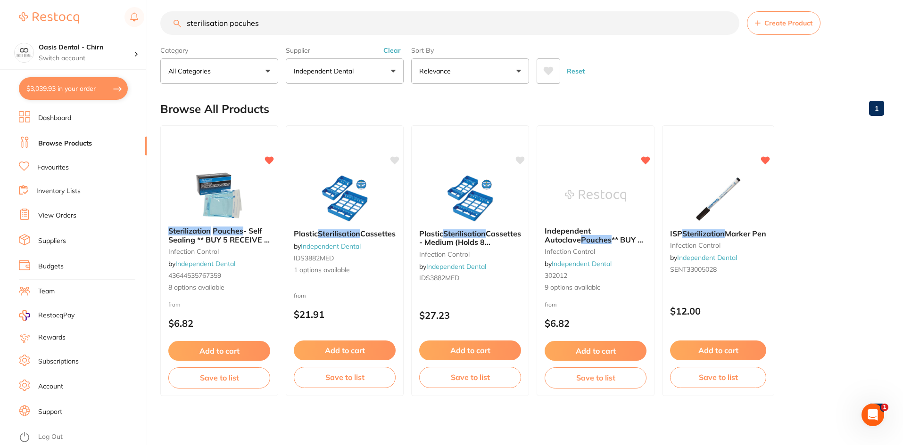
click at [84, 81] on button "$3,039.93 in your order" at bounding box center [73, 88] width 109 height 23
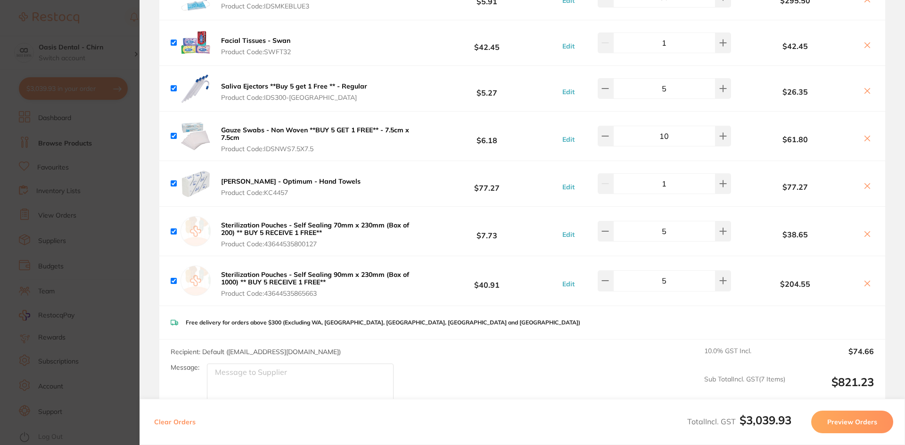
scroll to position [0, 0]
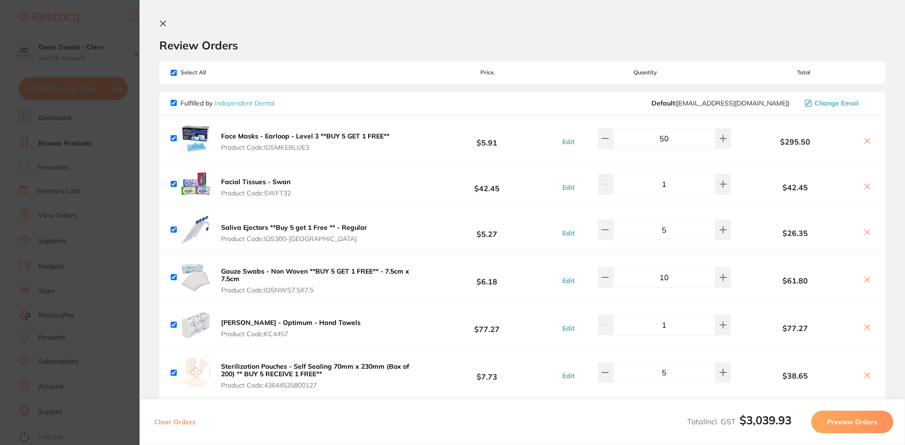
drag, startPoint x: 160, startPoint y: 23, endPoint x: 298, endPoint y: 31, distance: 138.3
click at [160, 23] on icon at bounding box center [163, 24] width 8 height 8
click at [297, 37] on section "sterilisation pocuhes Create Product Category All Categories All Categories inf…" at bounding box center [523, 55] width 726 height 73
click at [298, 31] on input "sterilisation pocuhes" at bounding box center [450, 31] width 581 height 24
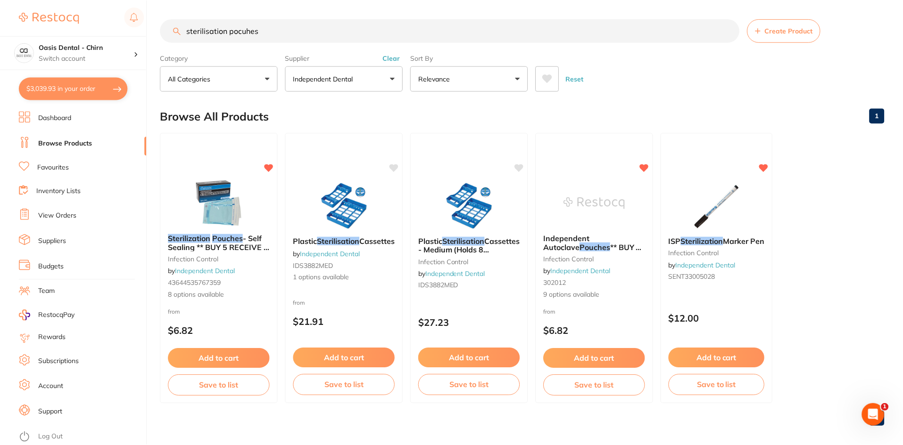
scroll to position [8, 0]
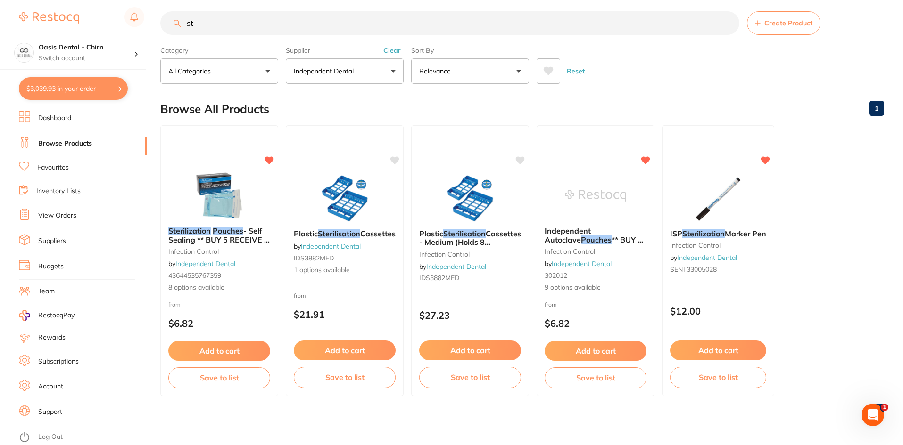
type input "s"
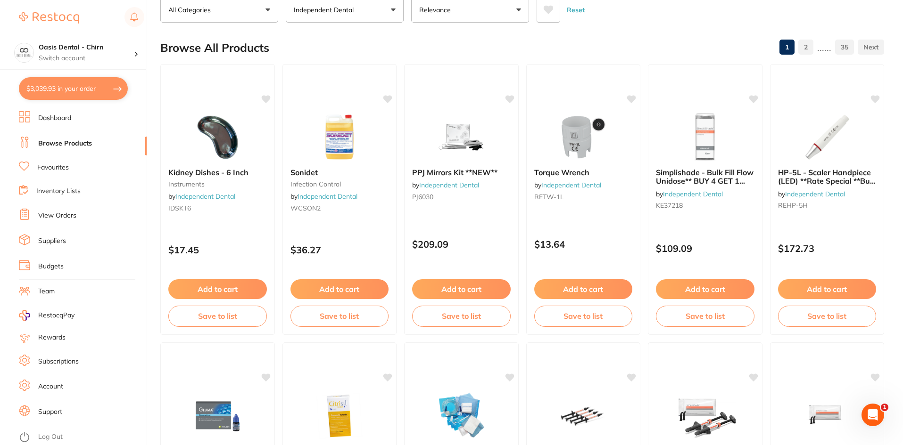
scroll to position [0, 0]
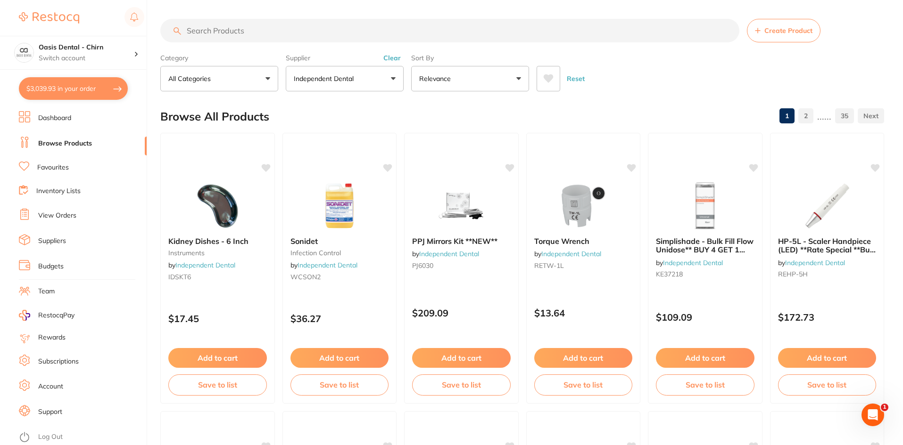
click at [63, 215] on link "View Orders" at bounding box center [57, 215] width 38 height 9
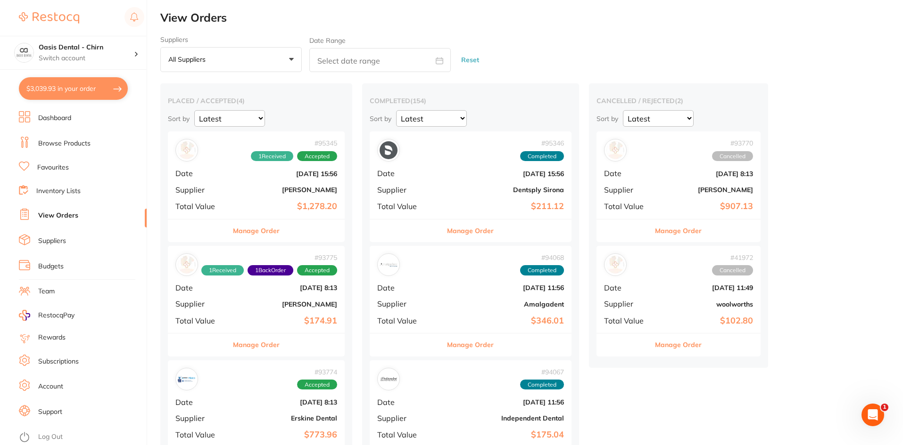
click at [305, 189] on b "[PERSON_NAME]" at bounding box center [285, 190] width 103 height 8
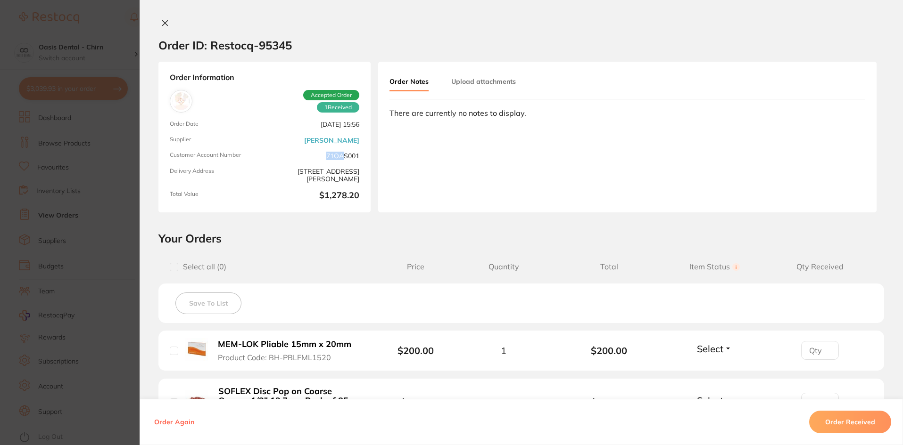
drag, startPoint x: 323, startPoint y: 156, endPoint x: 342, endPoint y: 156, distance: 19.3
click at [342, 156] on span "71OAS001" at bounding box center [313, 156] width 91 height 8
click at [353, 163] on div "Order Information 1 Received Accepted Order Order Date Oct 1 2025, 15:56 Suppli…" at bounding box center [264, 137] width 212 height 151
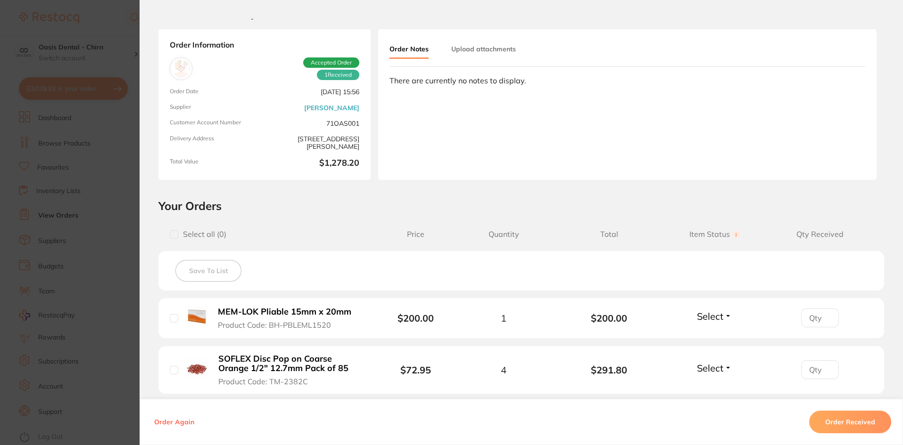
scroll to position [47, 0]
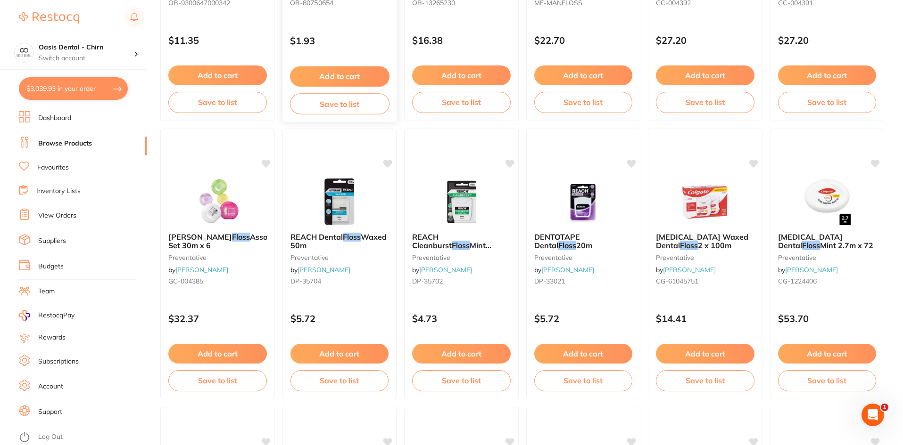
scroll to position [189, 0]
click at [78, 138] on li "Browse Products" at bounding box center [83, 144] width 128 height 14
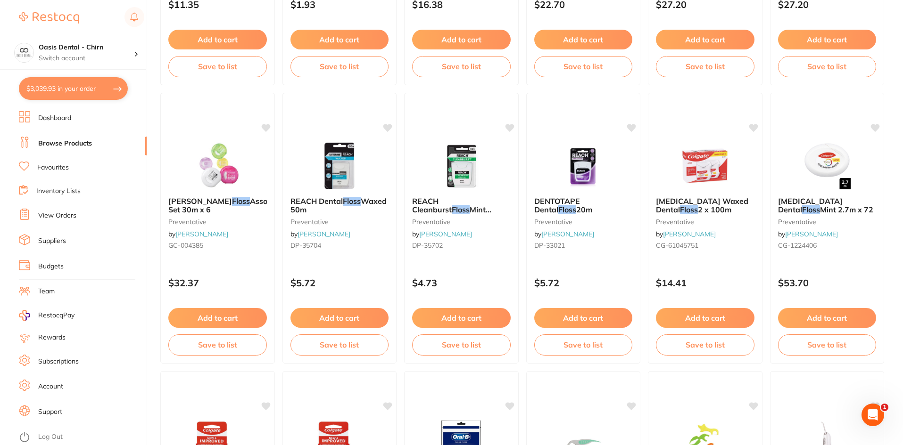
scroll to position [330, 0]
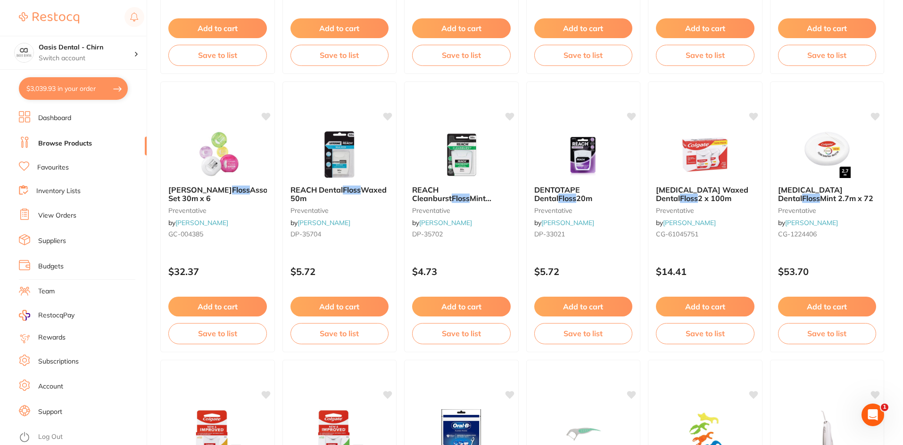
click at [57, 213] on link "View Orders" at bounding box center [57, 215] width 38 height 9
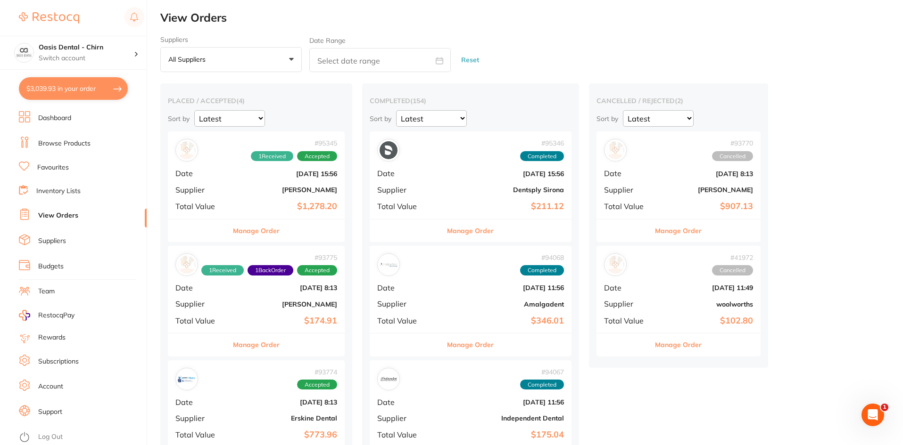
click at [289, 198] on div "# 95345 1 Received Accepted Date Oct 1 2025, 15:56 Supplier Henry Schein Halas …" at bounding box center [256, 175] width 177 height 87
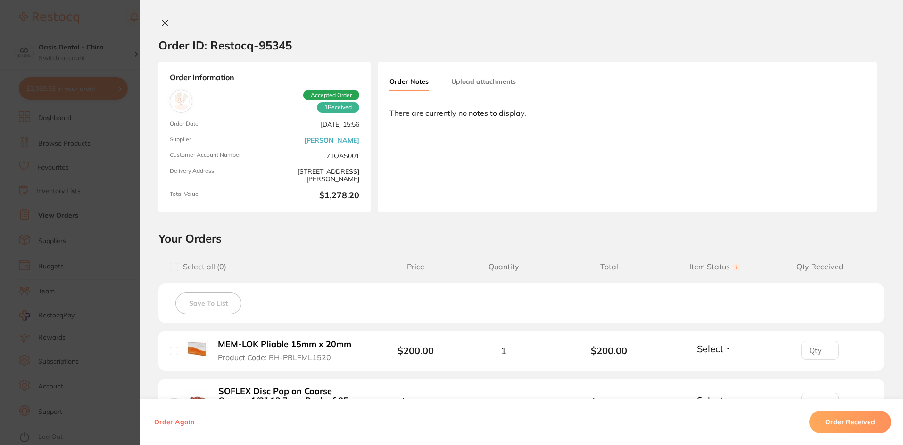
click at [164, 25] on icon at bounding box center [165, 23] width 5 height 5
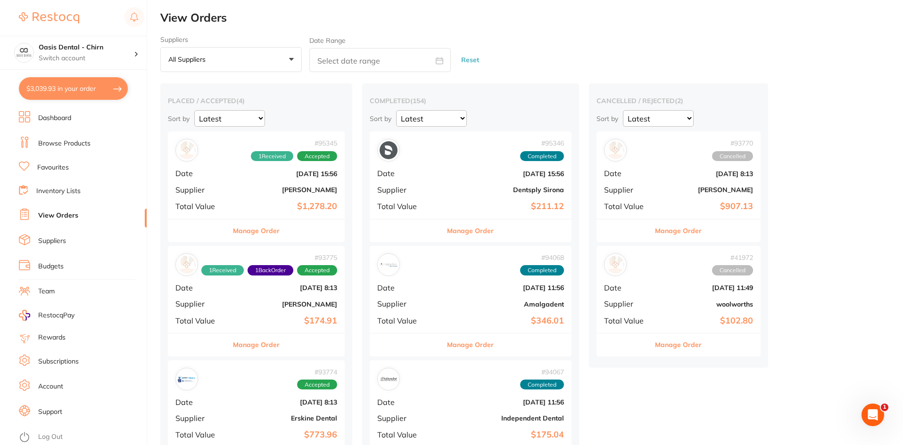
click at [61, 94] on button "$3,039.93 in your order" at bounding box center [73, 88] width 109 height 23
checkbox input "true"
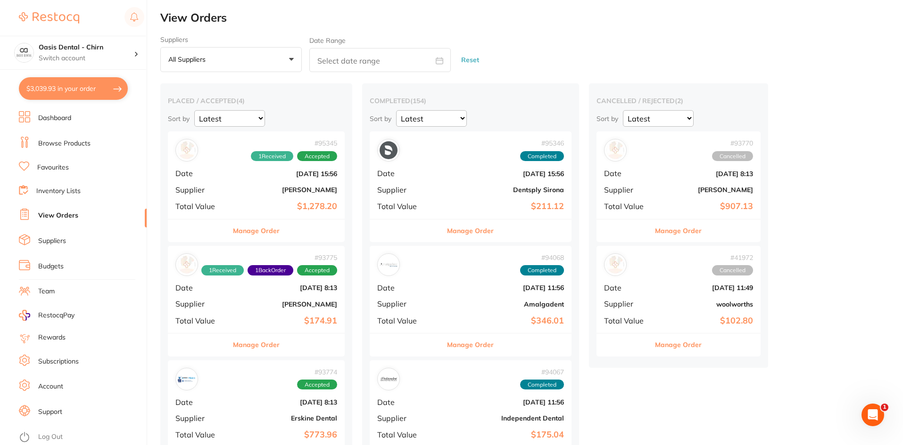
checkbox input "true"
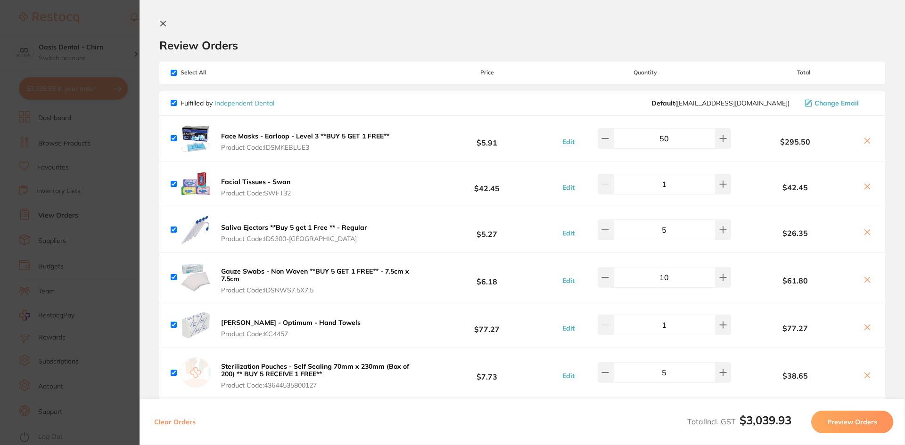
click at [161, 24] on icon at bounding box center [163, 24] width 8 height 8
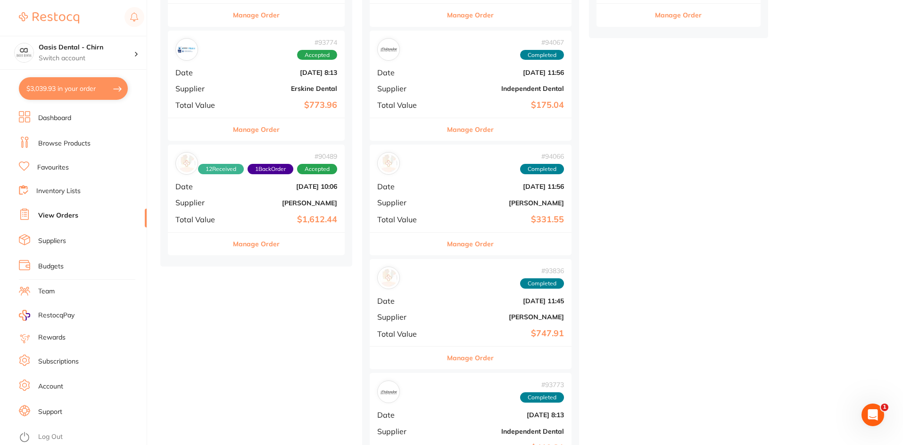
click at [75, 85] on button "$3,039.93 in your order" at bounding box center [73, 88] width 109 height 23
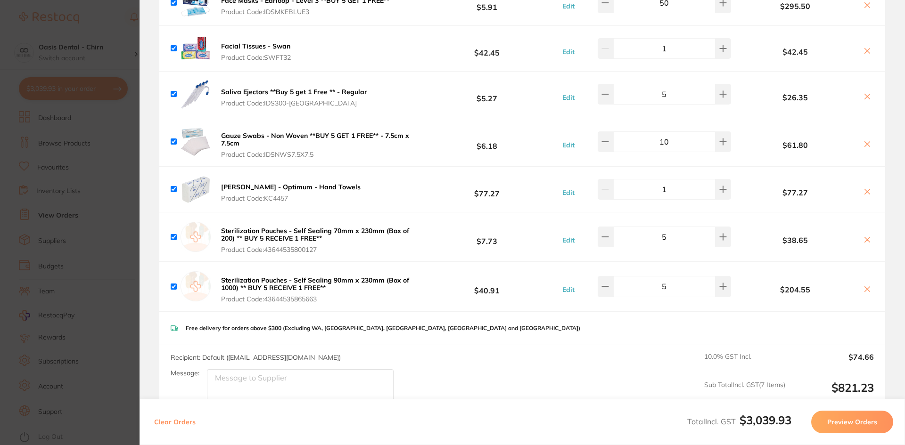
scroll to position [0, 0]
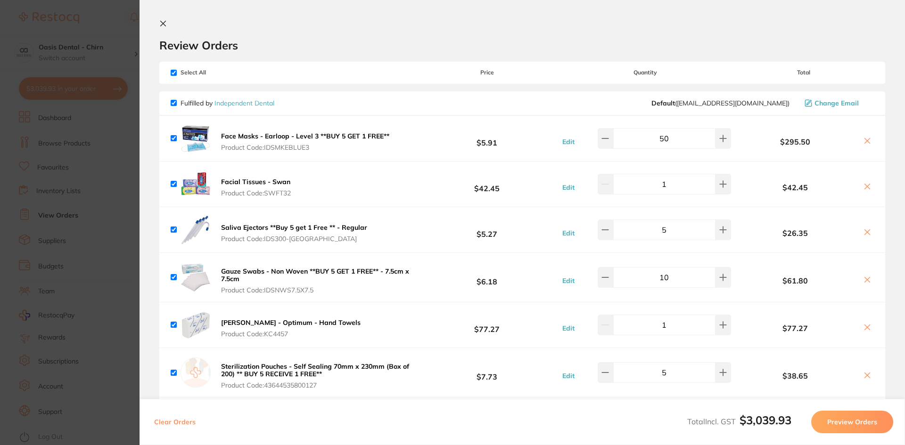
click at [164, 25] on icon at bounding box center [163, 23] width 5 height 5
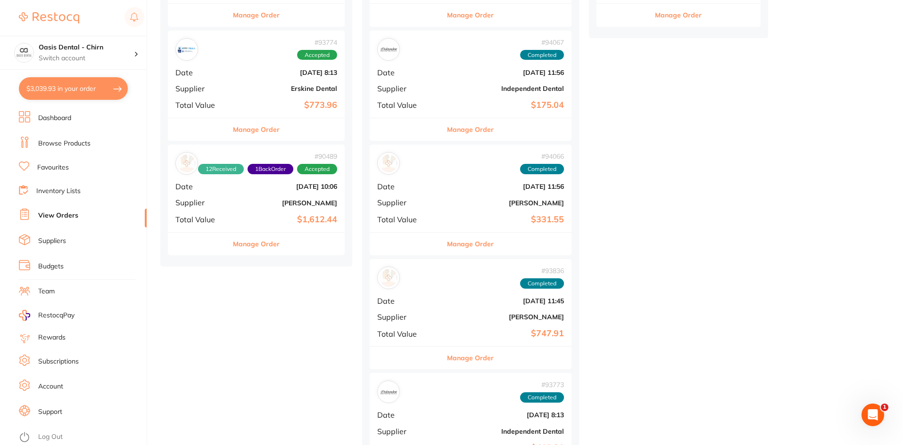
scroll to position [47, 0]
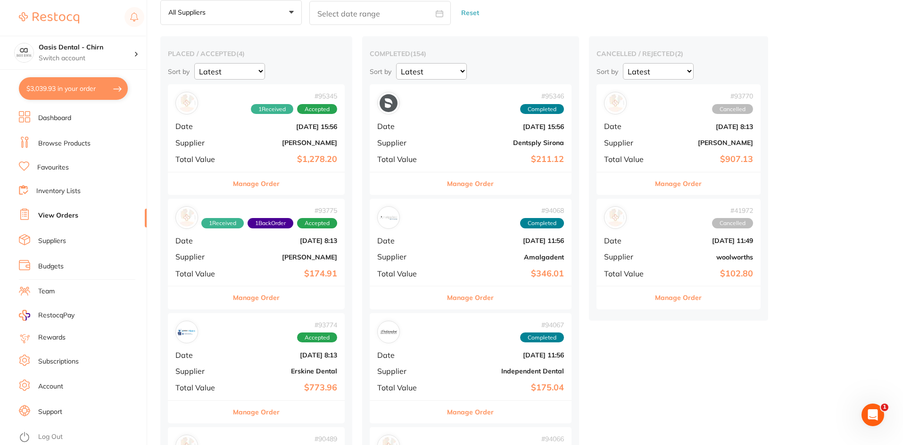
click at [76, 144] on link "Browse Products" at bounding box center [64, 143] width 52 height 9
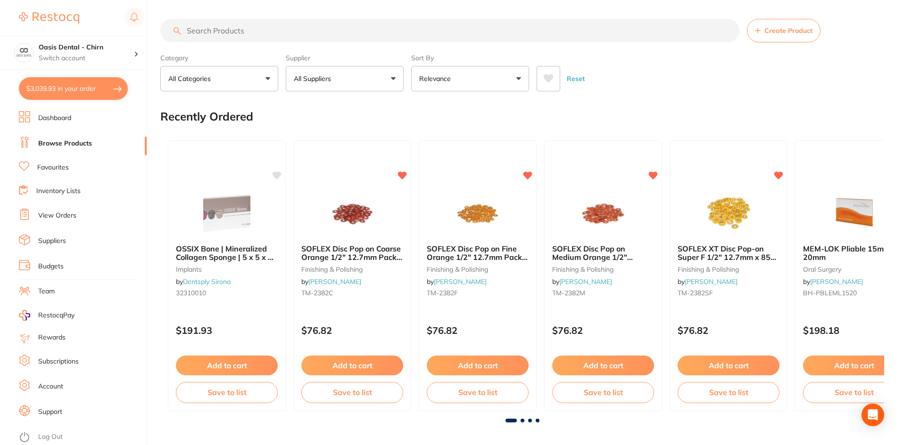
click at [273, 32] on input "search" at bounding box center [449, 31] width 579 height 24
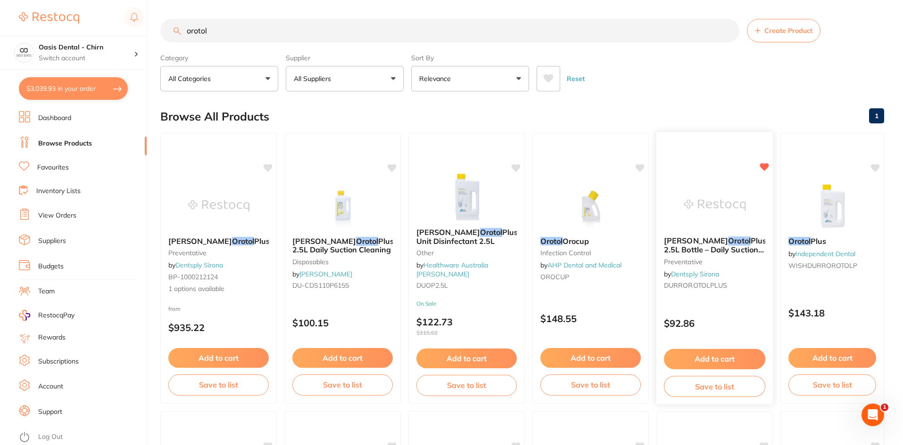
type input "orotol"
click at [766, 165] on icon at bounding box center [764, 167] width 9 height 8
click at [393, 167] on icon at bounding box center [392, 167] width 9 height 8
click at [388, 167] on icon at bounding box center [391, 167] width 9 height 9
click at [395, 165] on icon at bounding box center [392, 167] width 9 height 8
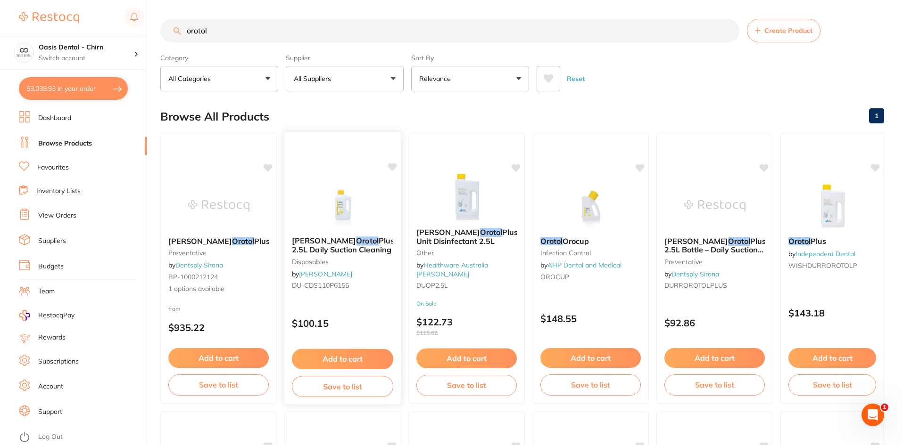
click at [390, 167] on icon at bounding box center [392, 167] width 9 height 8
